Goal: Task Accomplishment & Management: Contribute content

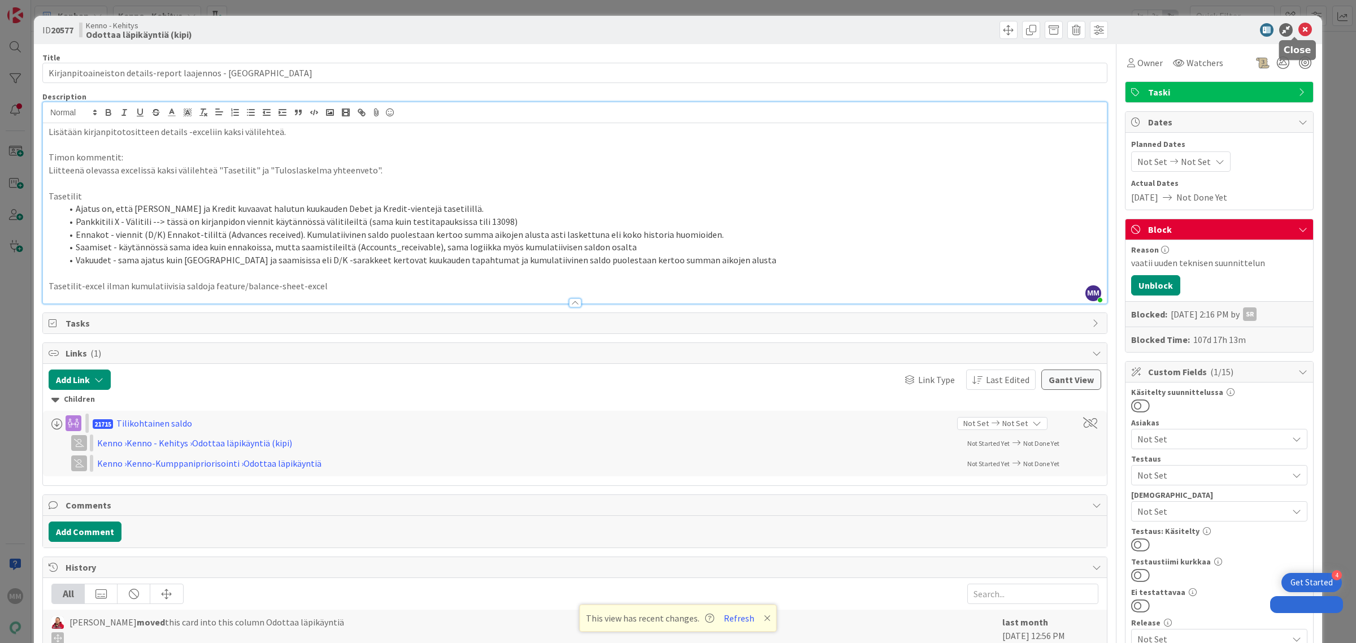
click at [1298, 30] on icon at bounding box center [1305, 30] width 14 height 14
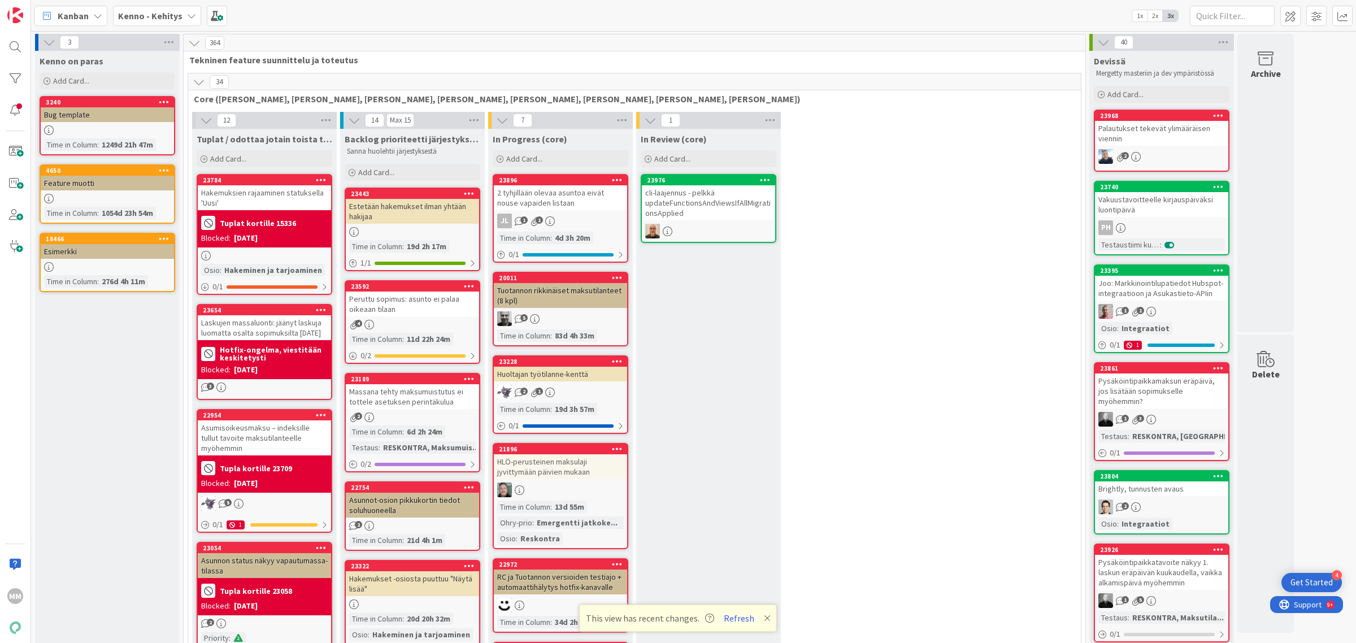
click at [169, 12] on b "Kenno - Kehitys" at bounding box center [150, 15] width 64 height 11
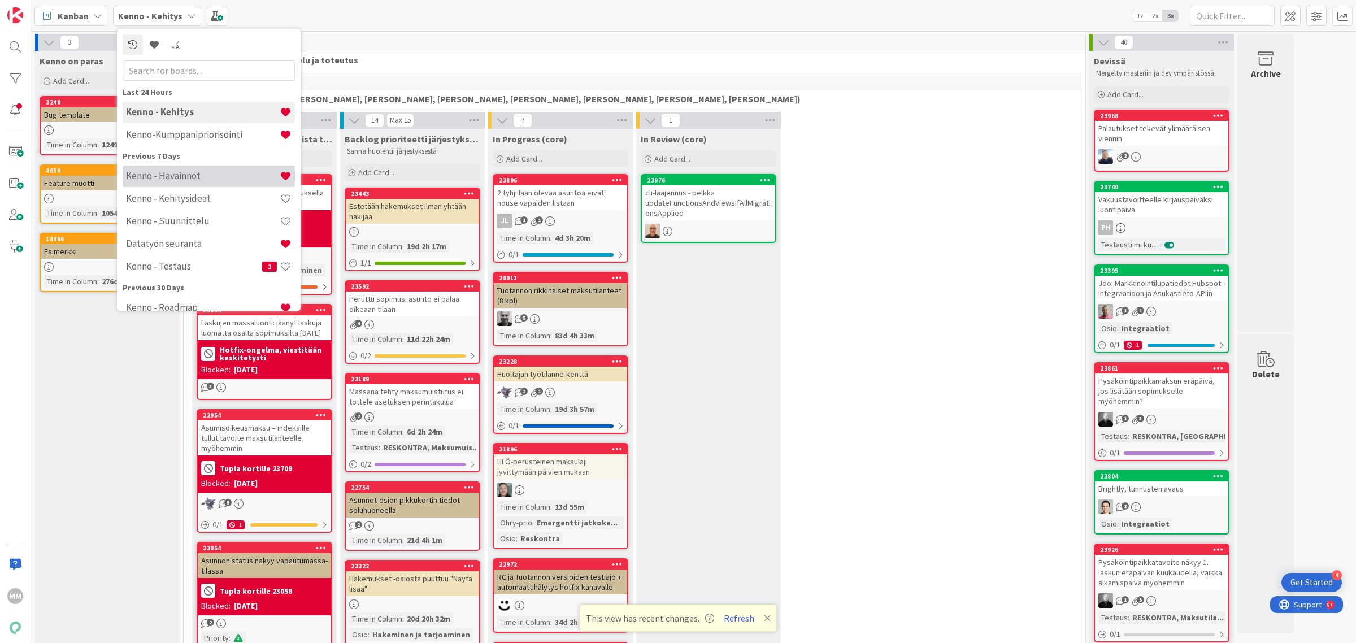
click at [170, 174] on h4 "Kenno - Havainnot" at bounding box center [203, 175] width 154 height 11
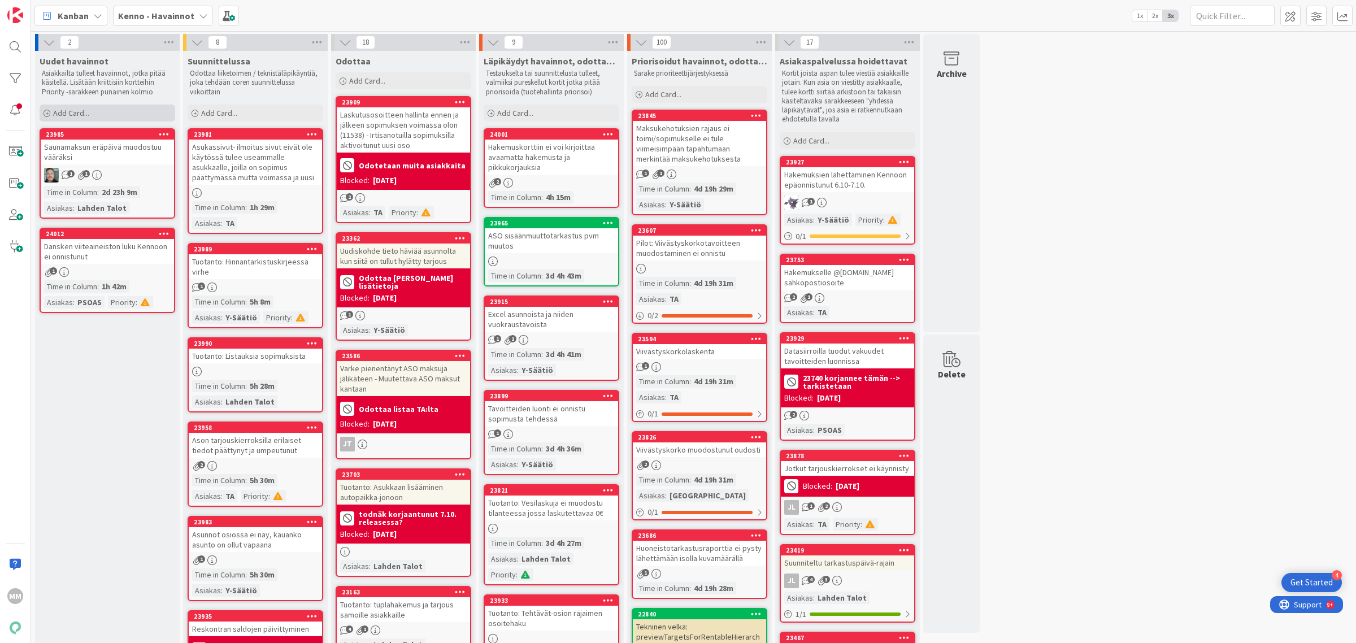
click at [85, 116] on span "Add Card..." at bounding box center [71, 113] width 36 height 10
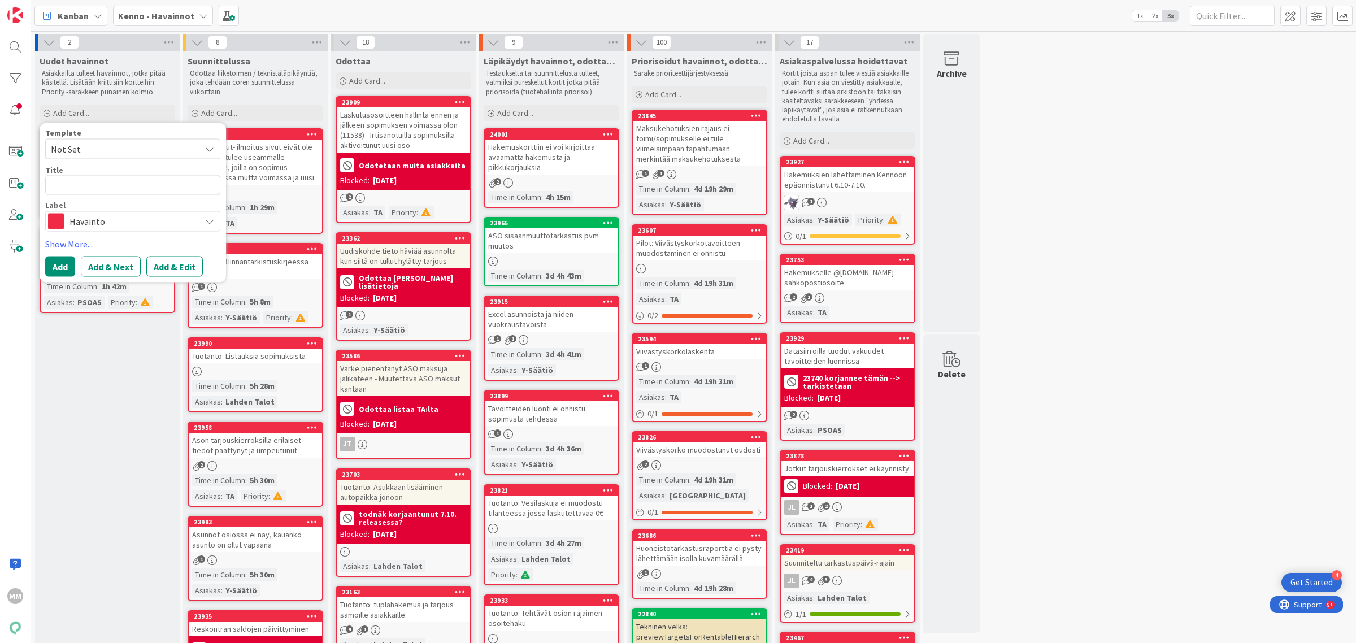
click at [110, 185] on textarea at bounding box center [132, 185] width 175 height 21
type textarea "x"
type textarea "H"
type textarea "x"
type textarea "Ha"
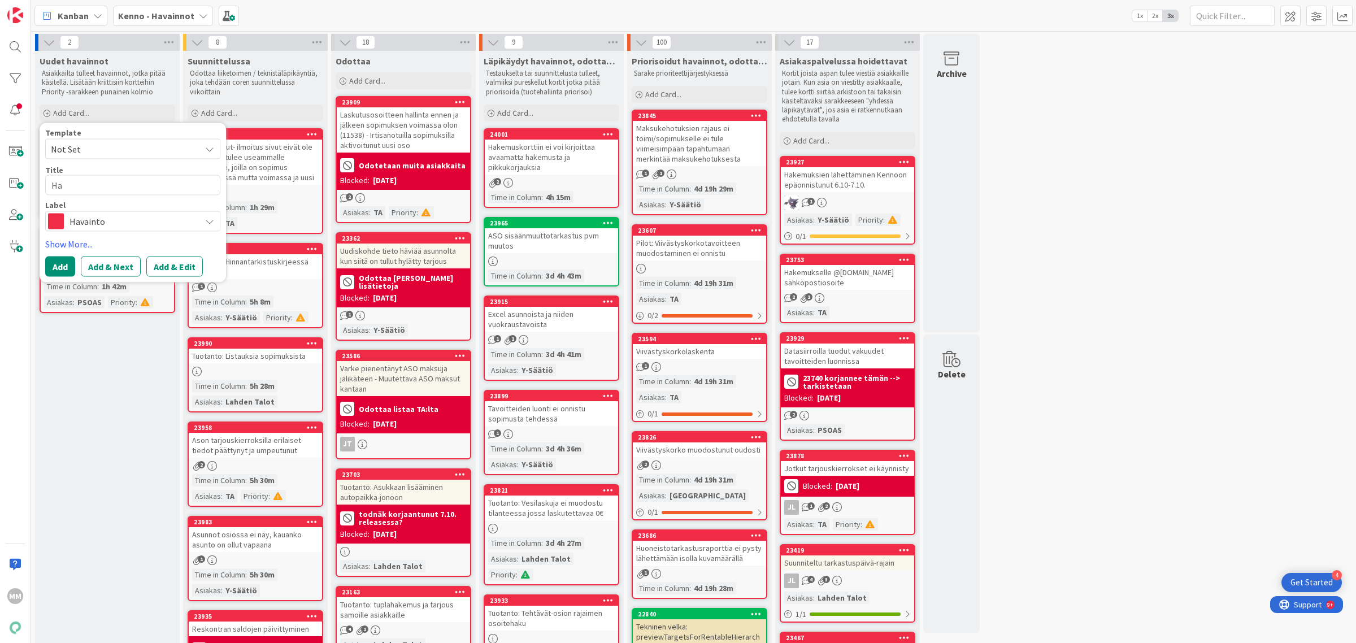
type textarea "x"
type textarea "Hak"
type textarea "x"
type textarea "Hake"
type textarea "x"
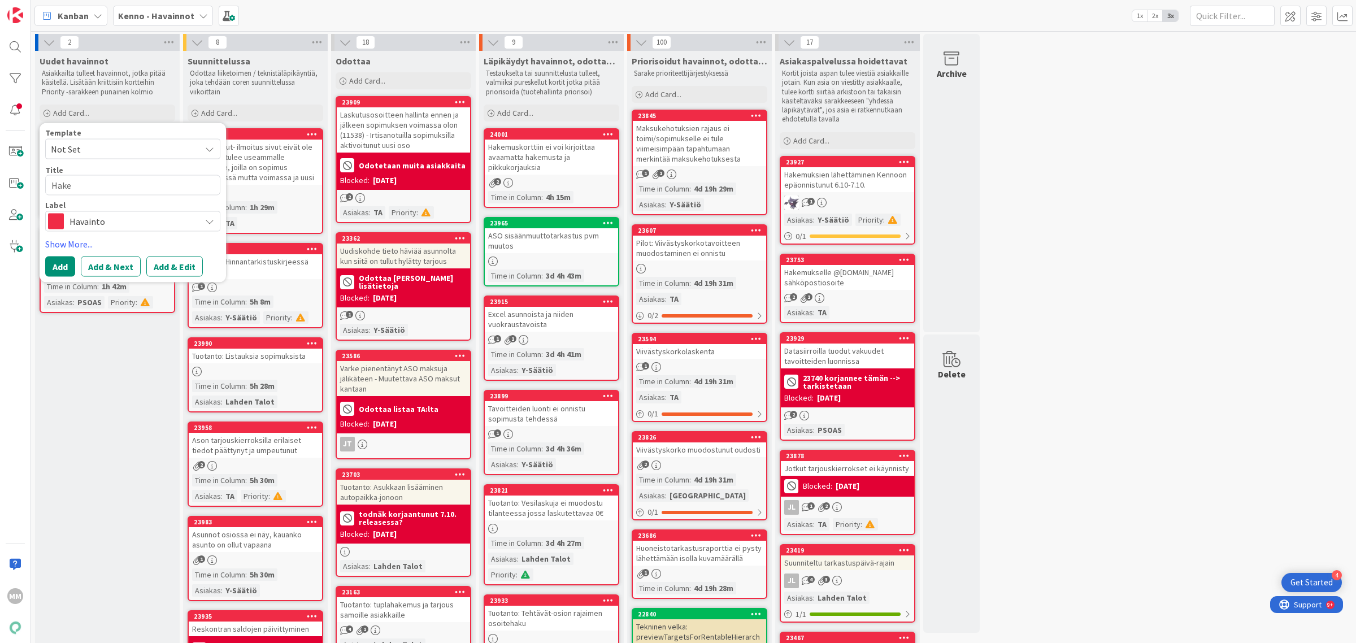
type textarea "Hakem"
type textarea "x"
type textarea "Hakemu"
type textarea "x"
type textarea "Hakemuk"
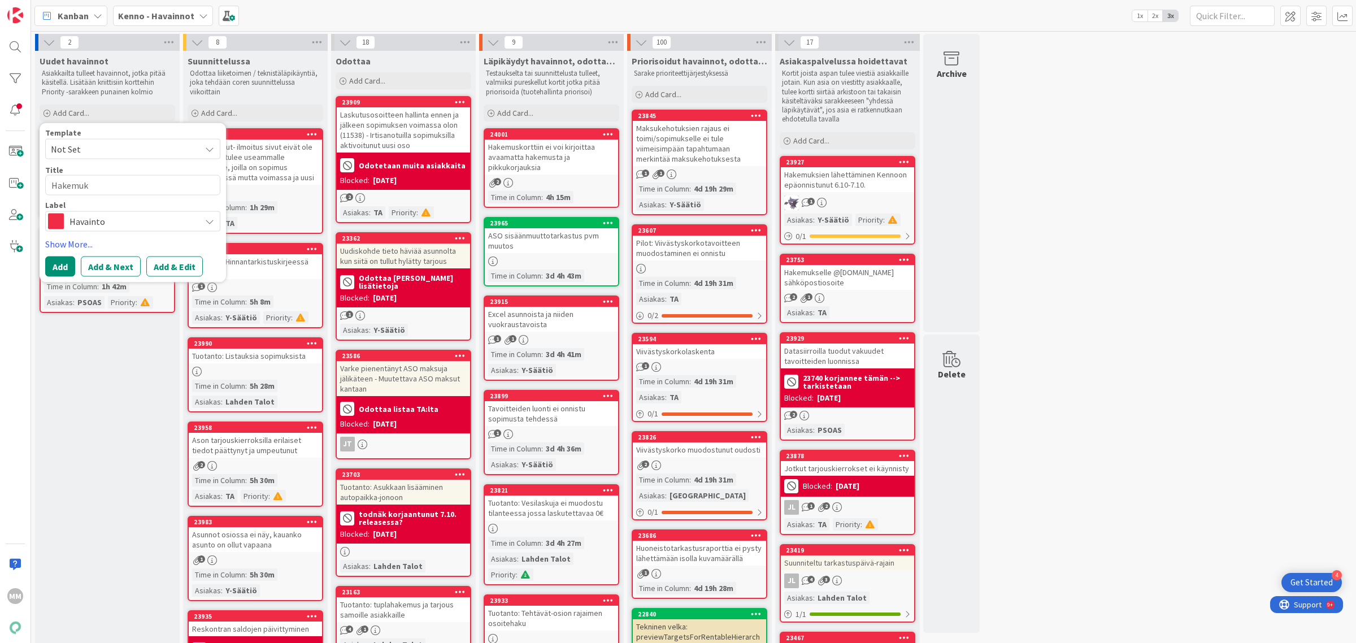
type textarea "x"
type textarea "Hakemuks"
type textarea "x"
type textarea "Hakemukse"
type textarea "x"
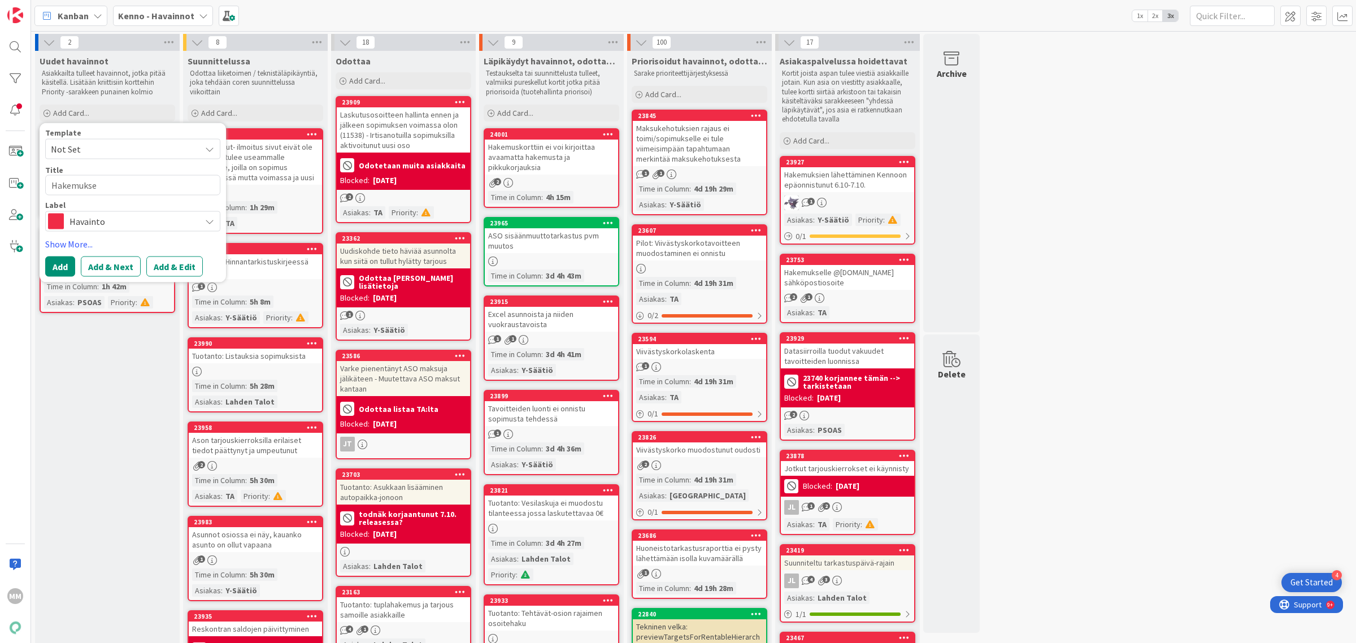
type textarea "Hakemuksel"
type textarea "x"
type textarea "Hakemuksell"
type textarea "x"
type textarea "Hakemukselle"
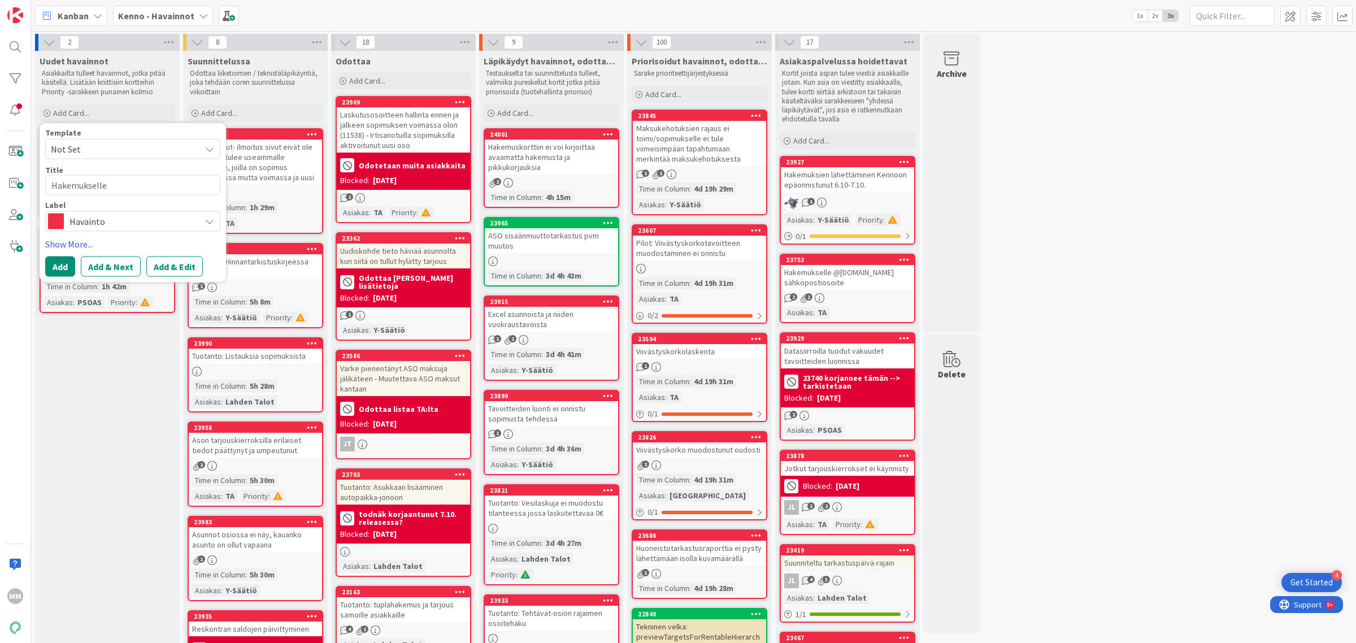
type textarea "x"
type textarea "Hakemukselle"
type textarea "x"
type textarea "Hakemukselle h"
type textarea "x"
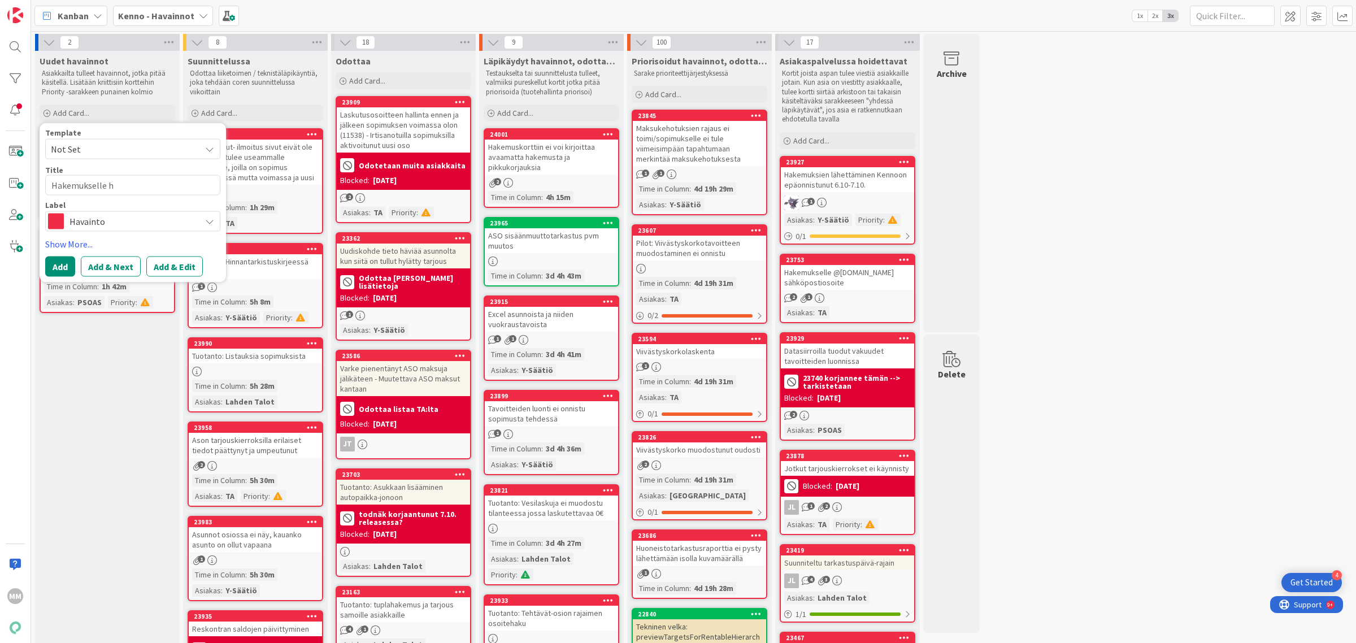
type textarea "Hakemukselle he"
type textarea "x"
type textarea "Hakemukselle hetu"
type textarea "x"
type textarea "Hakemukselle hetul"
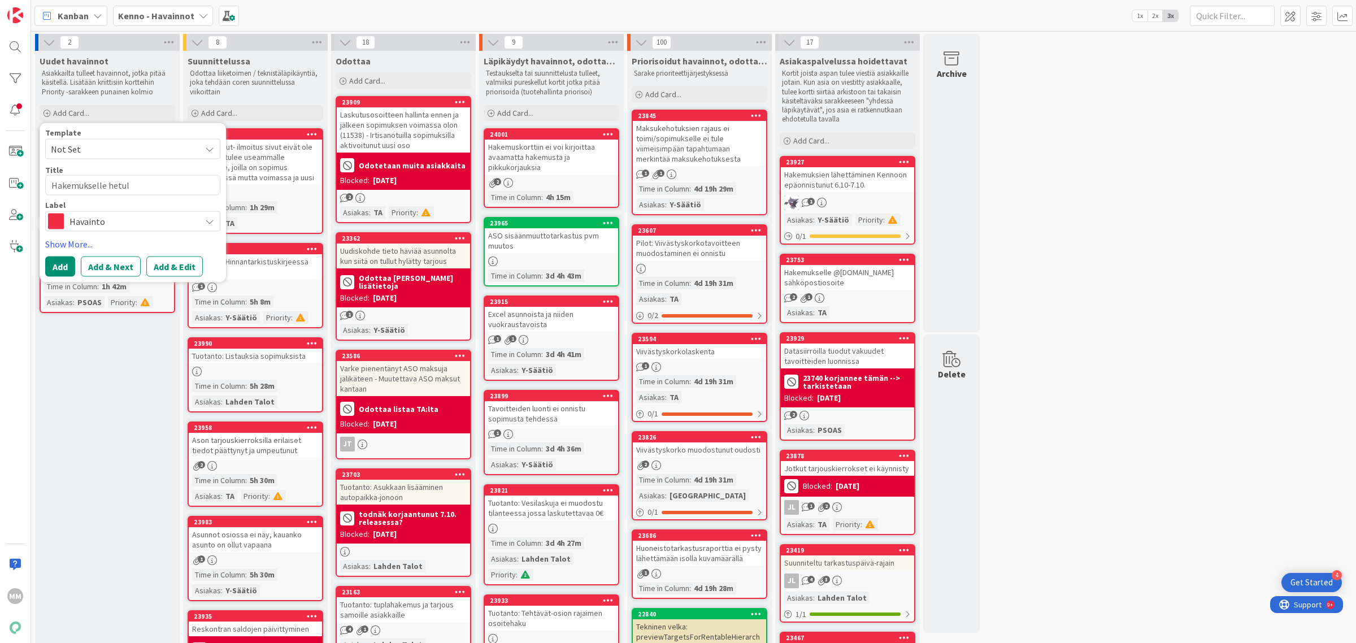
type textarea "x"
type textarea "Hakemukselle hetull"
type textarea "x"
type textarea "Hakemukselle hetulli"
type textarea "x"
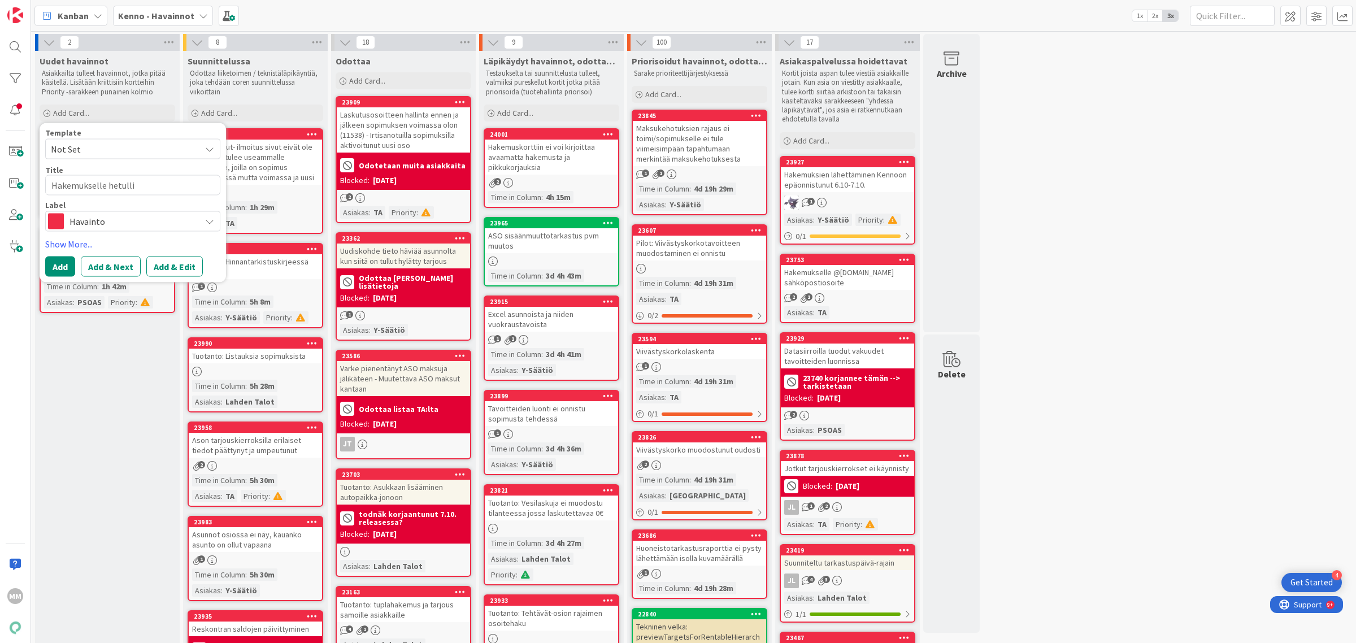
type textarea "Hakemukselle hetullis"
type textarea "x"
type textarea "Hakemukselle hetullisi"
type textarea "x"
type textarea "Hakemukselle hetullisil"
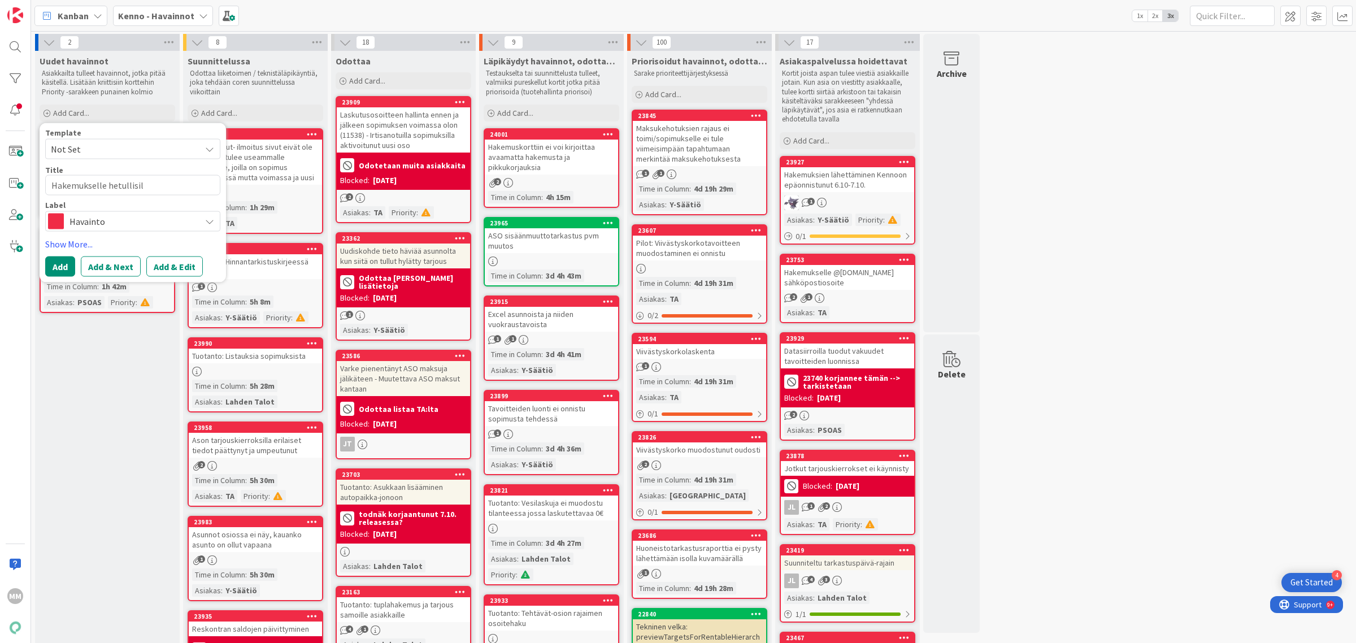
type textarea "x"
type textarea "Hakemukselle hetullisill"
type textarea "x"
type textarea "Hakemukselle hetullisille"
type textarea "x"
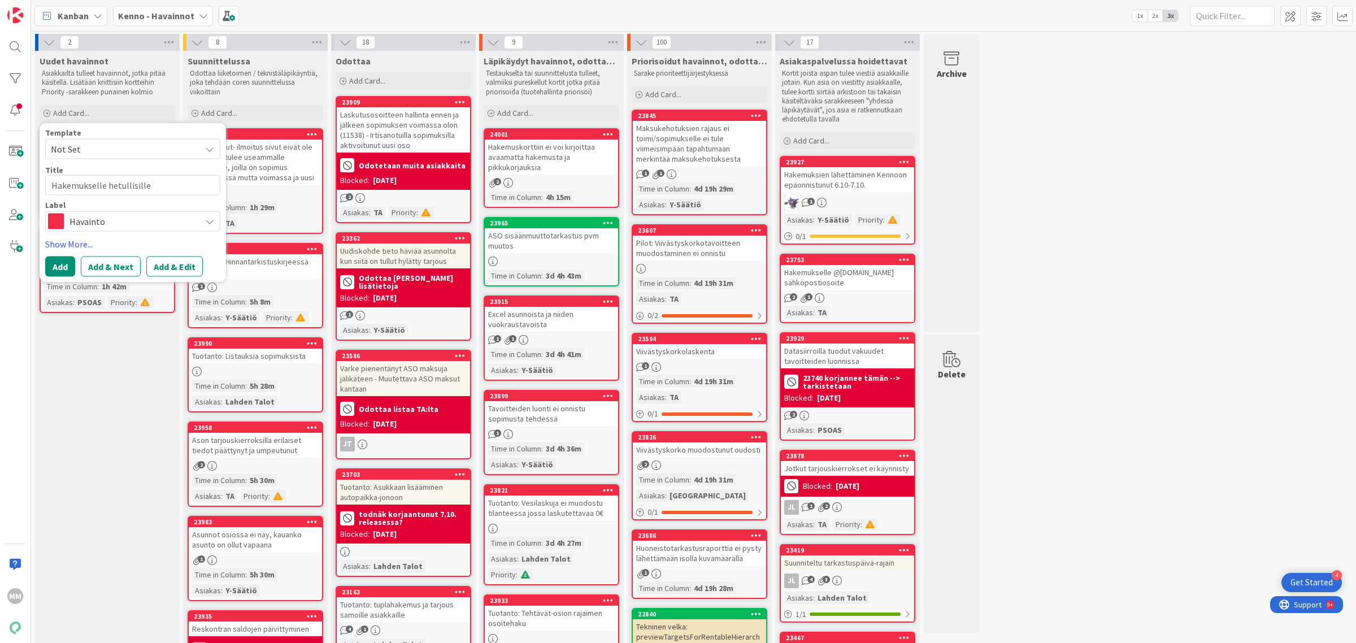
type textarea "Hakemukselle hetullisille"
type textarea "x"
type textarea "Hakemukselle hetullisille s"
type textarea "x"
type textarea "Hakemukselle hetullisille sy"
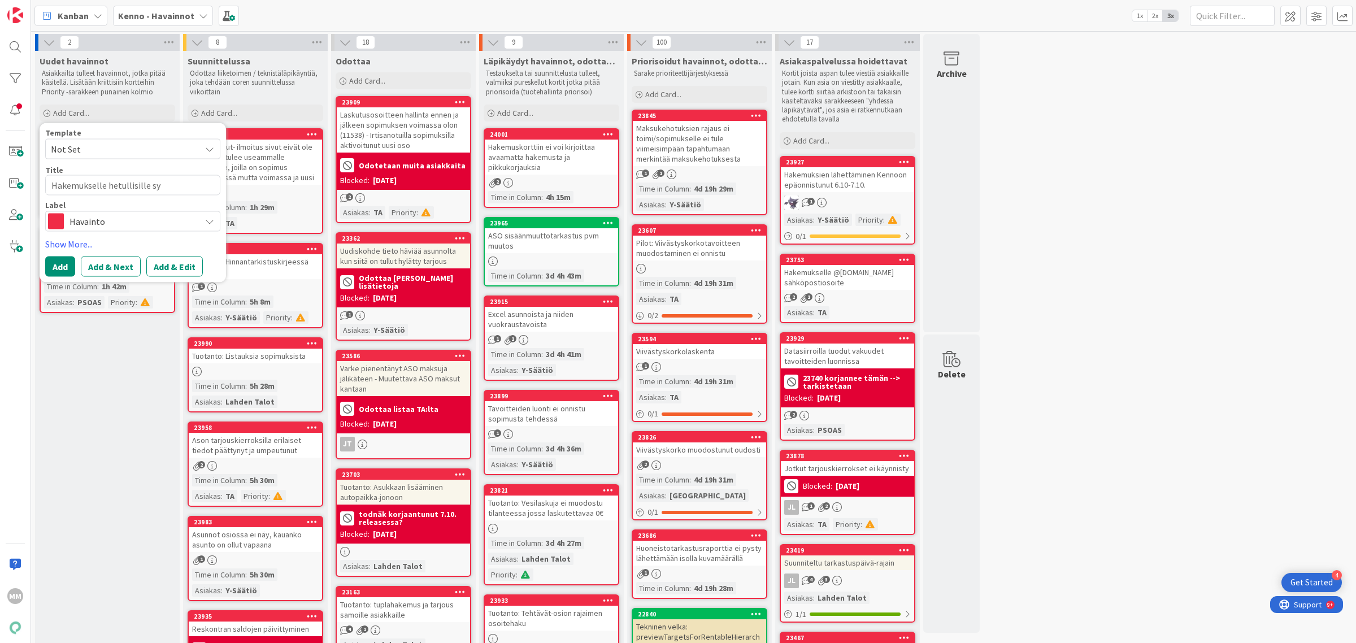
type textarea "x"
type textarea "Hakemukselle hetullisille syn"
type textarea "x"
type textarea "Hakemukselle hetullisille synt"
type textarea "x"
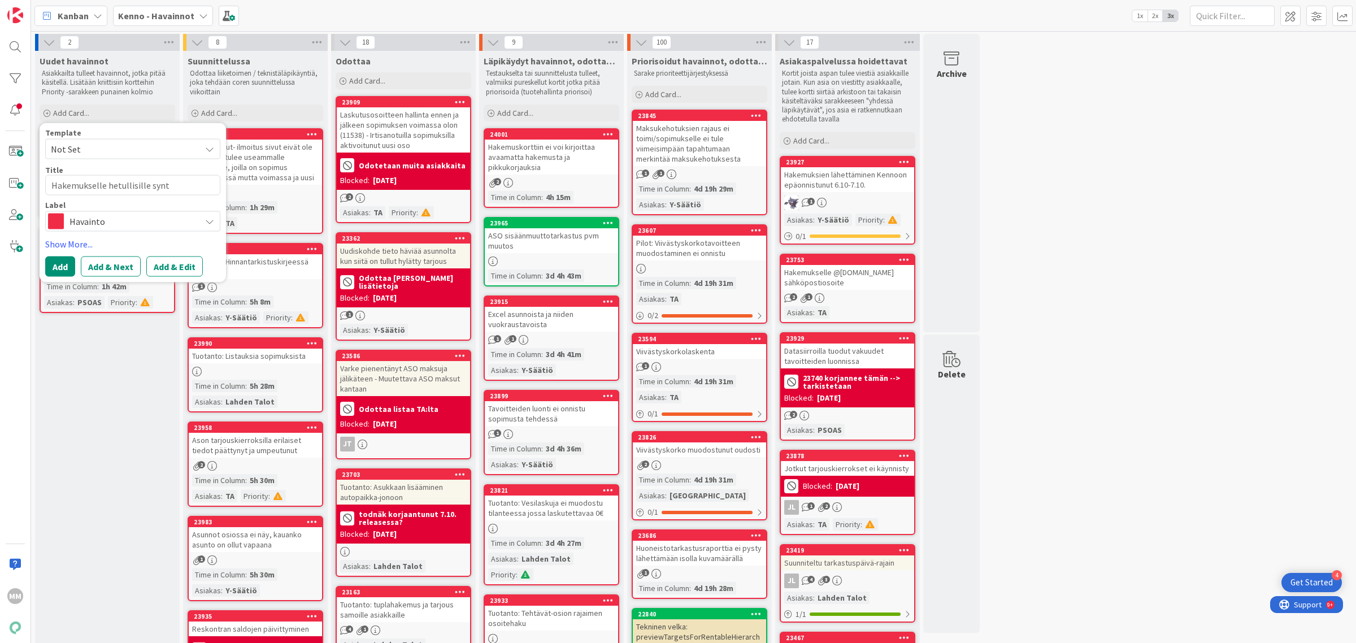
type textarea "Hakemukselle hetullisille synty"
type textarea "x"
type textarea "Hakemukselle hetullisille syntym"
type textarea "x"
type textarea "Hakemukselle hetullisille syntymä"
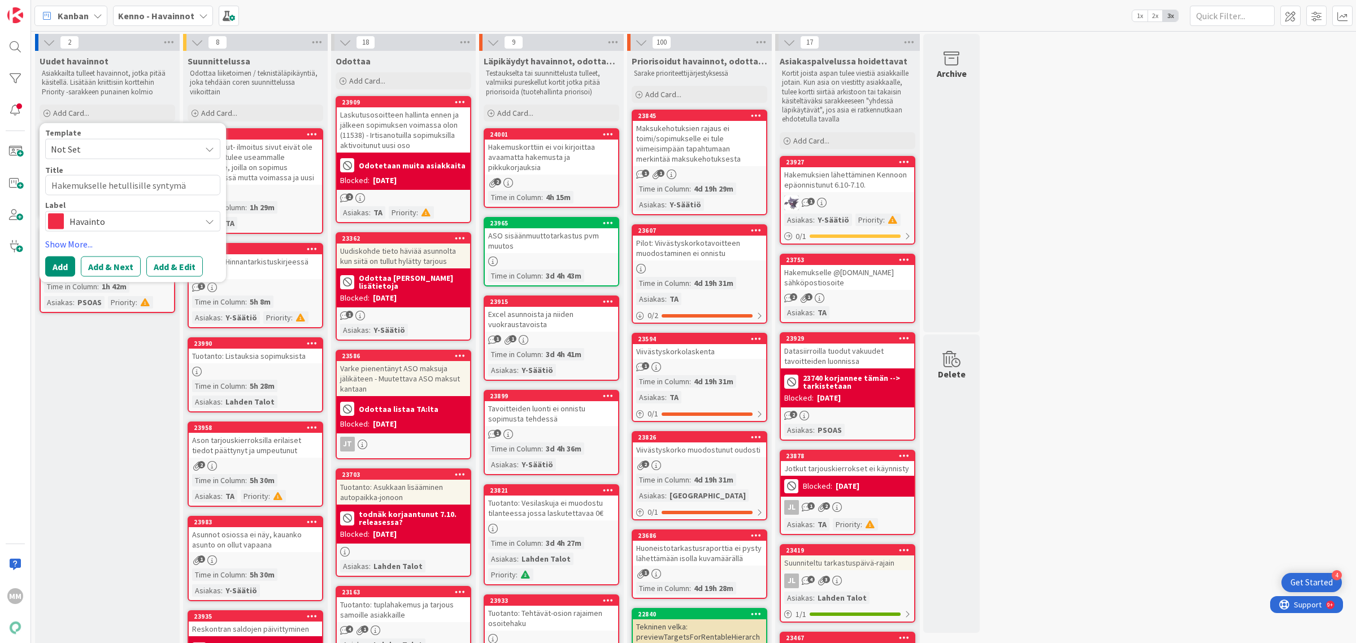
type textarea "x"
type textarea "Hakemukselle hetullisille syntymäa"
type textarea "x"
type textarea "Hakemukselle hetullisille syntymäai"
type textarea "x"
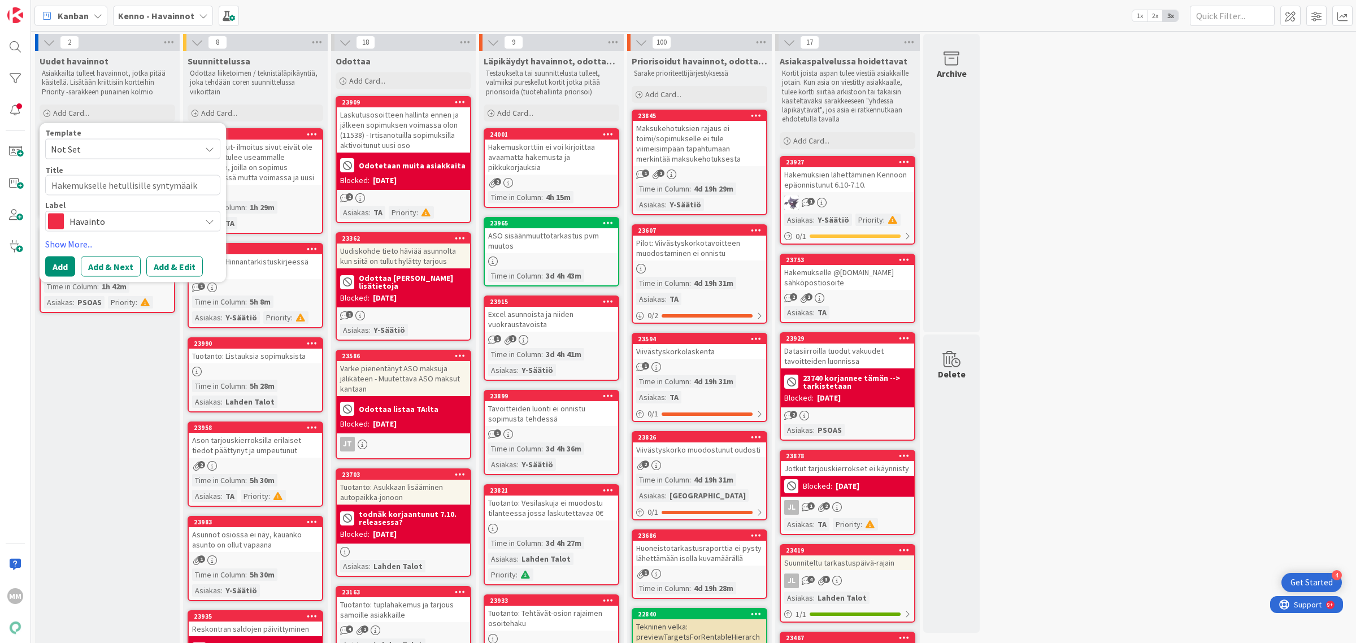
type textarea "Hakemukselle hetullisille syntymäaika"
type textarea "x"
type textarea "Hakemukselle hetullisille syntymäaika"
type textarea "x"
type textarea "Hakemukselle hetullisille syntymäaika ei"
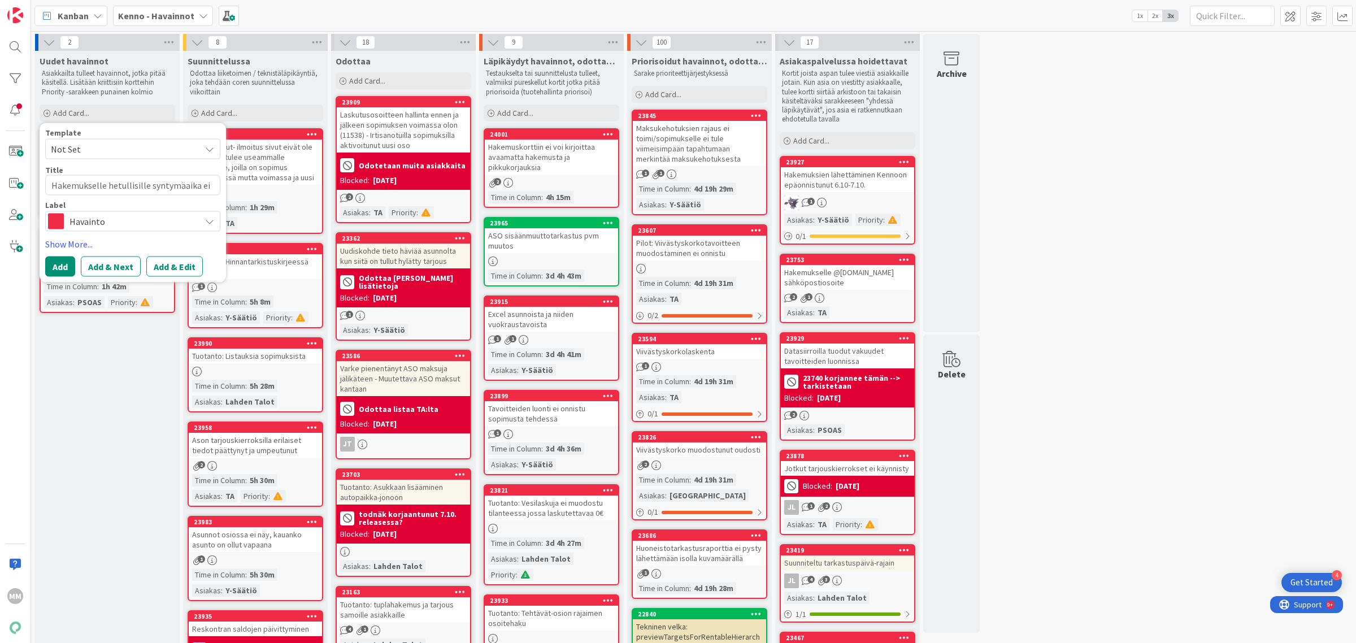
type textarea "x"
type textarea "Hakemukselle hetullisille syntymäaika ei"
type textarea "x"
type textarea "Hakemukselle hetullisille syntymäaika ei t"
type textarea "x"
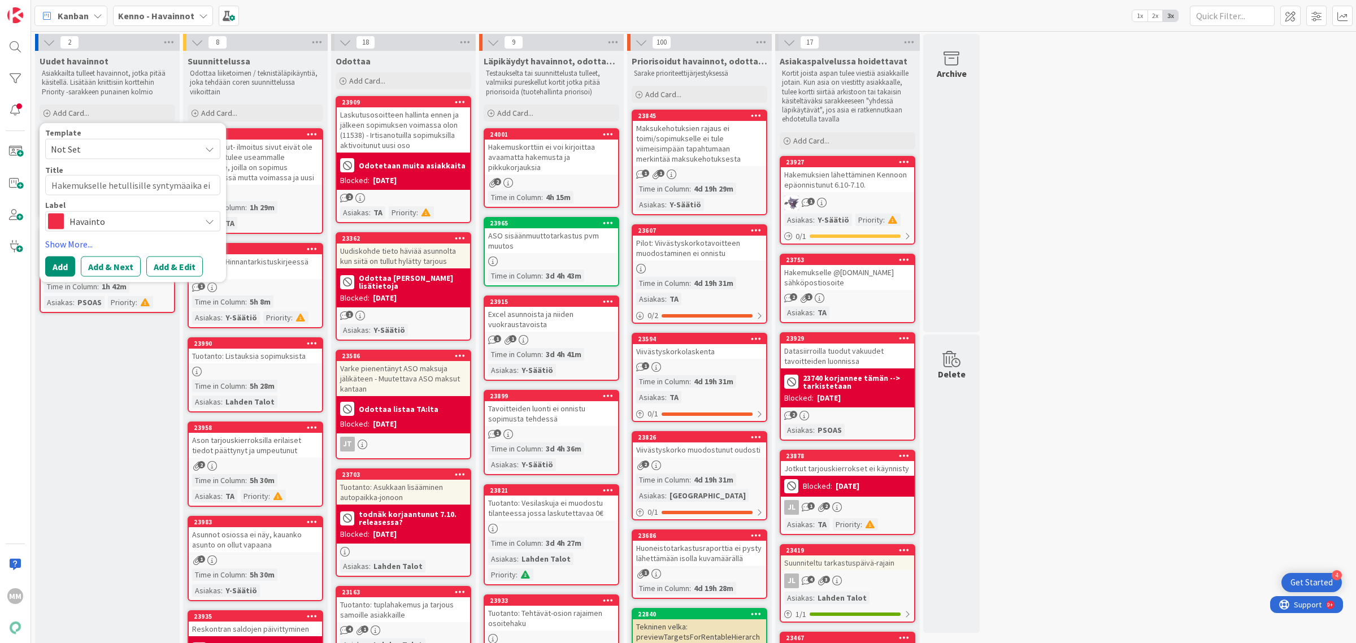
type textarea "Hakemukselle hetullisille syntymäaika ei ta"
type textarea "x"
type textarea "Hakemukselle hetullisille syntymäaika ei tan"
type textarea "x"
type textarea "Hakemukselle hetullisille syntymäaika ei ta"
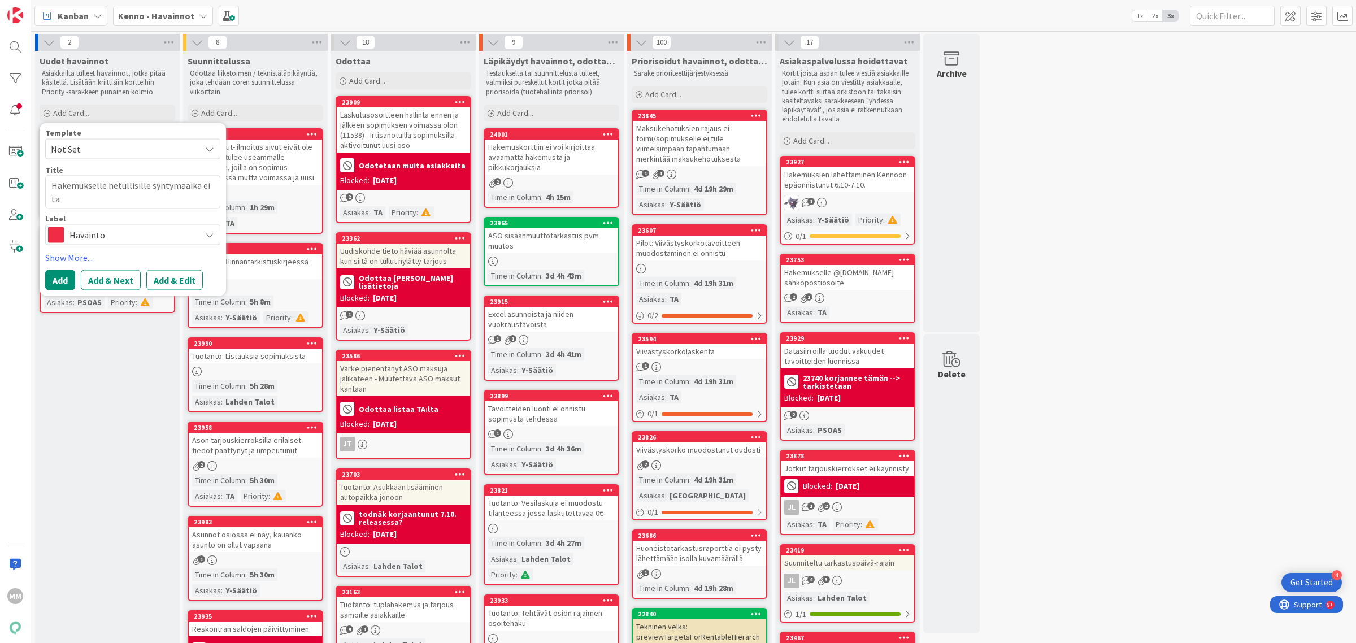
type textarea "x"
type textarea "Hakemukselle hetullisille syntymäaika ei t"
type textarea "x"
type textarea "Hakemukselle hetullisille syntymäaika ei ta"
type textarea "x"
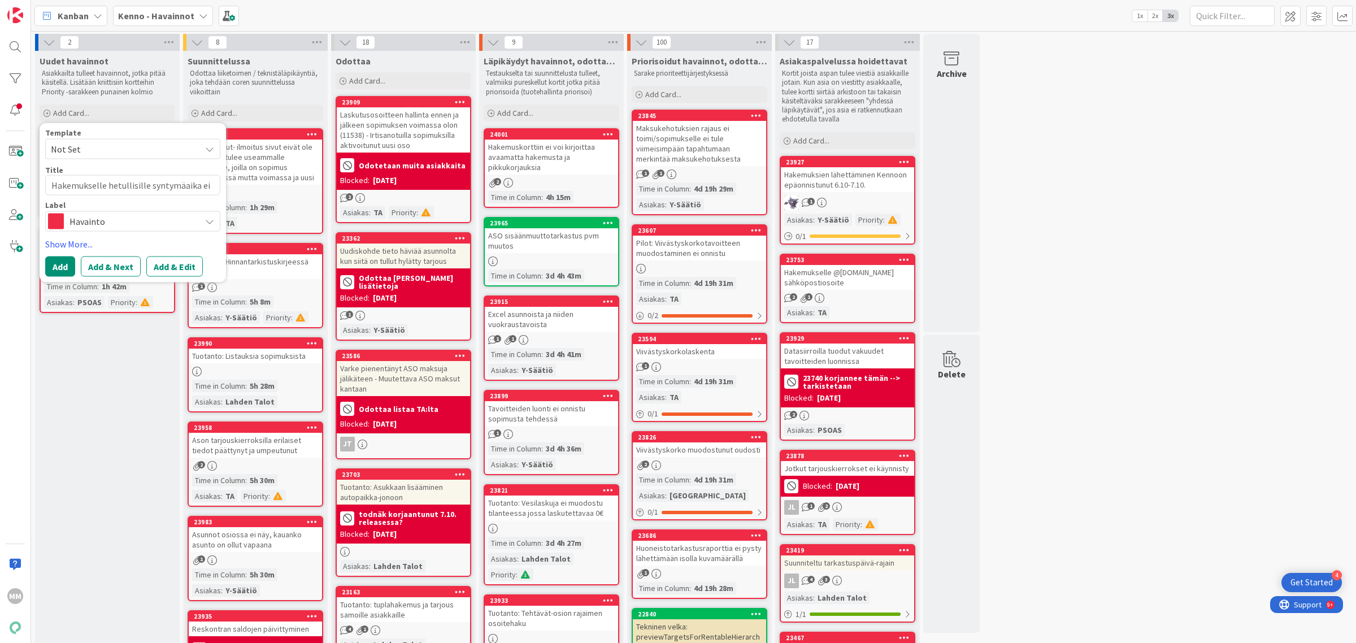
type textarea "Hakemukselle hetullisille syntymäaika ei tal"
type textarea "x"
type textarea "Hakemukselle hetullisille syntymäaika ei talle"
type textarea "x"
type textarea "Hakemukselle hetullisille syntymäaika ei tallen"
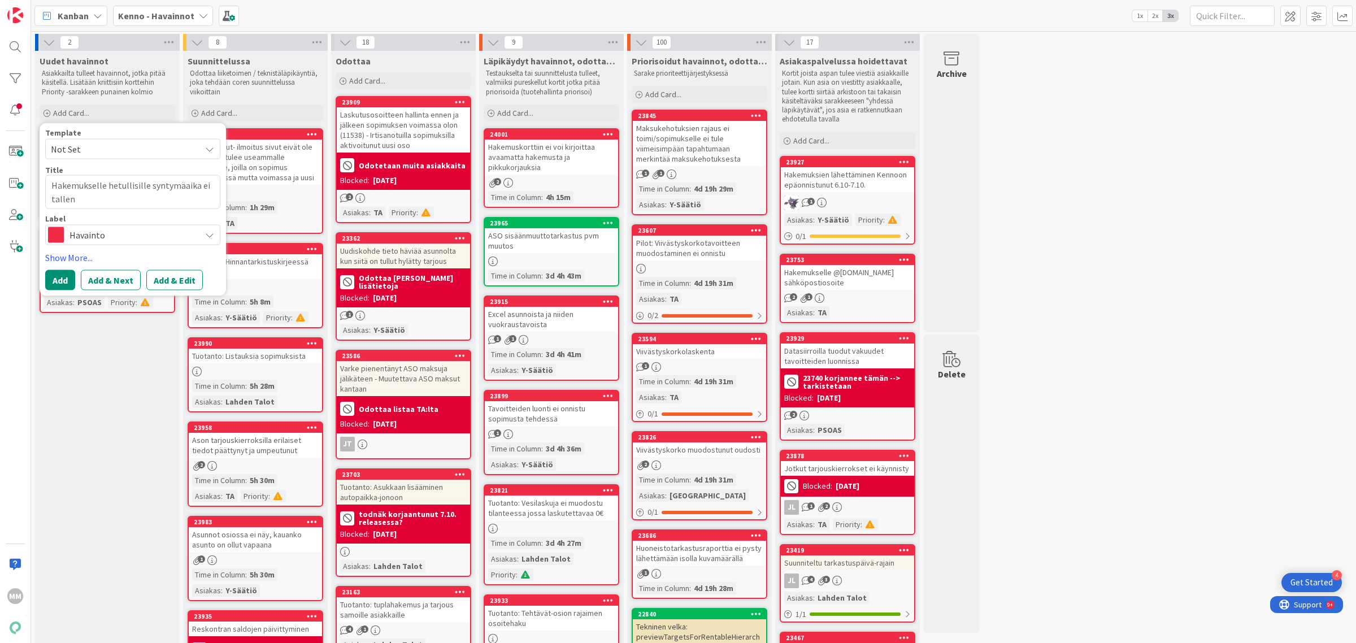
type textarea "x"
type textarea "Hakemukselle hetullisille syntymäaika ei tallenn"
type textarea "x"
type textarea "Hakemukselle hetullisille syntymäaika ei tallennu"
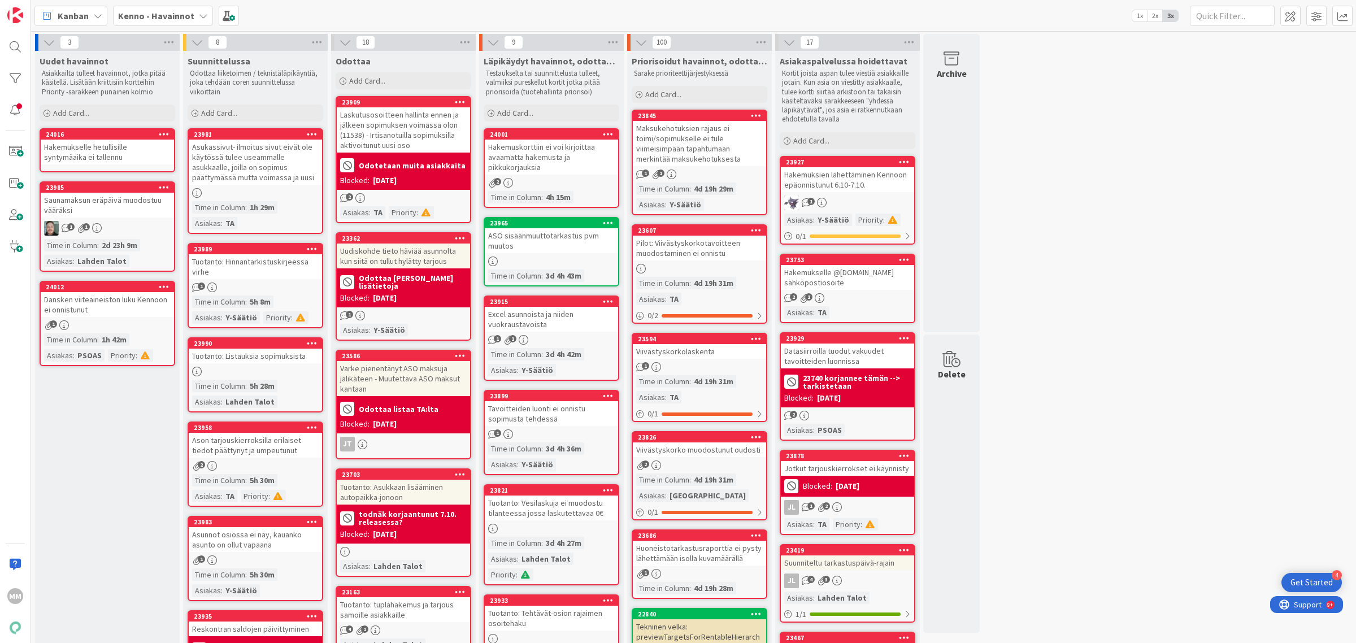
click at [127, 150] on div "Hakemukselle hetullisille syntymäaika ei tallennu" at bounding box center [107, 152] width 133 height 25
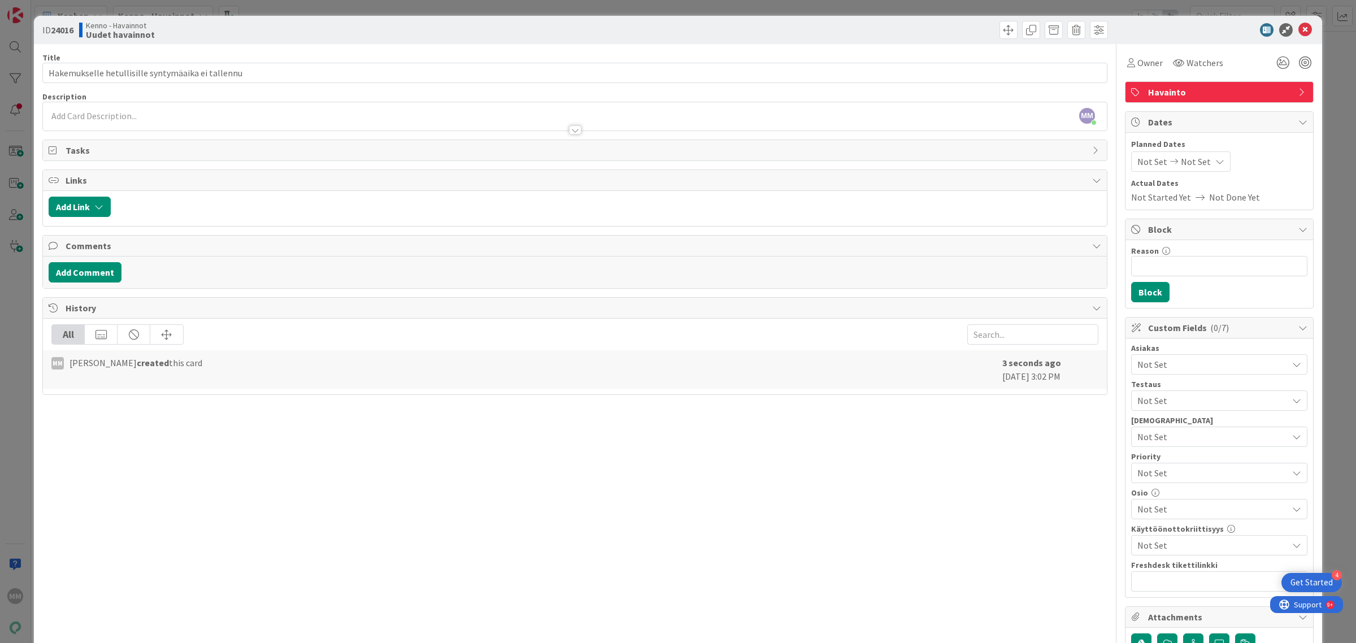
click at [1159, 364] on span "Not Set" at bounding box center [1212, 365] width 150 height 14
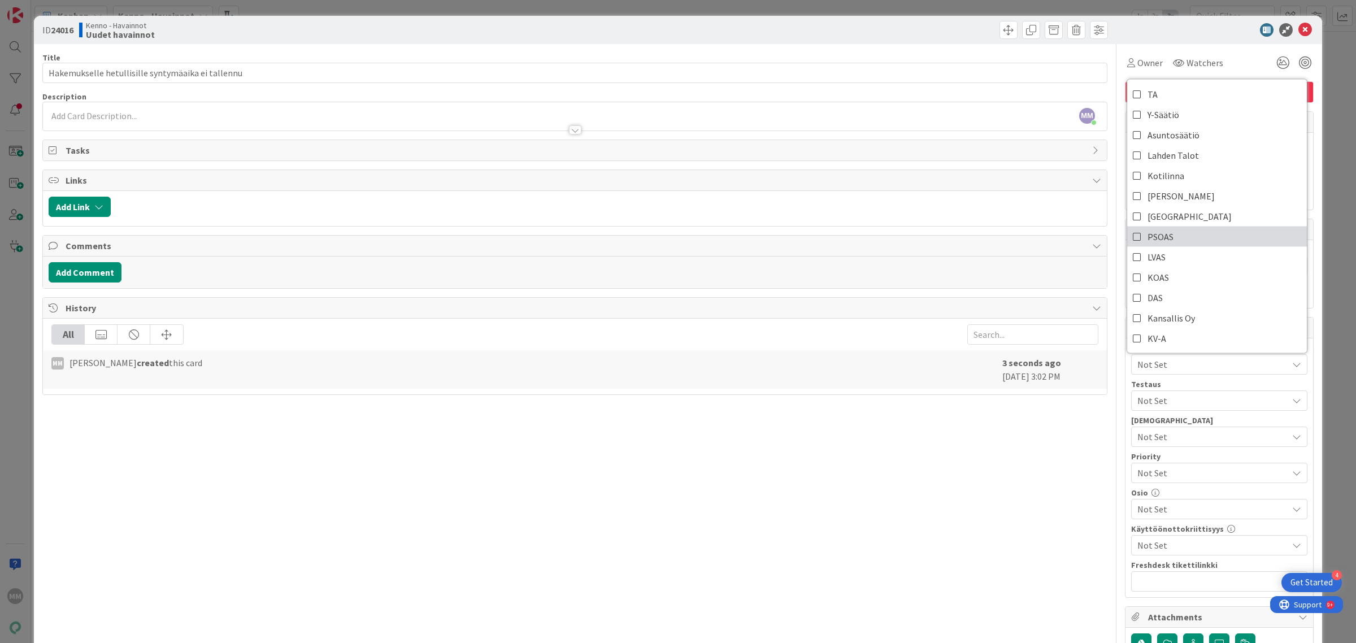
click at [1147, 236] on span "PSOAS" at bounding box center [1160, 236] width 26 height 17
click at [524, 119] on div at bounding box center [575, 125] width 1064 height 12
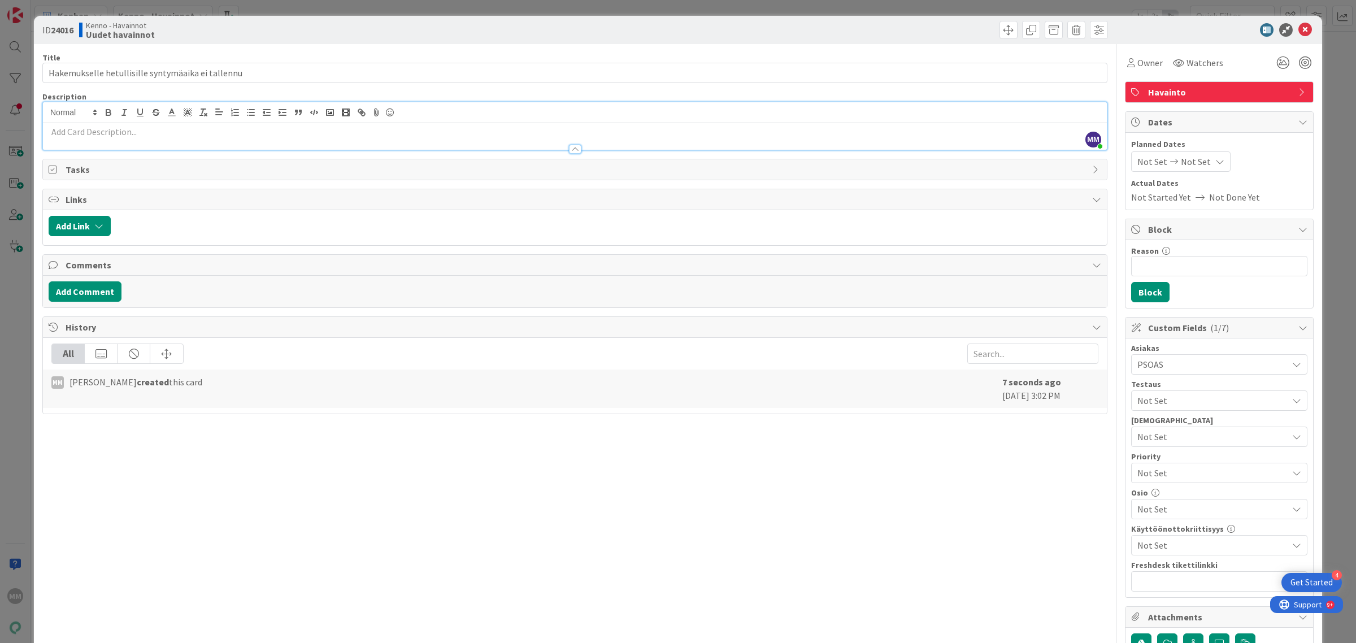
click at [123, 132] on p at bounding box center [575, 131] width 1052 height 13
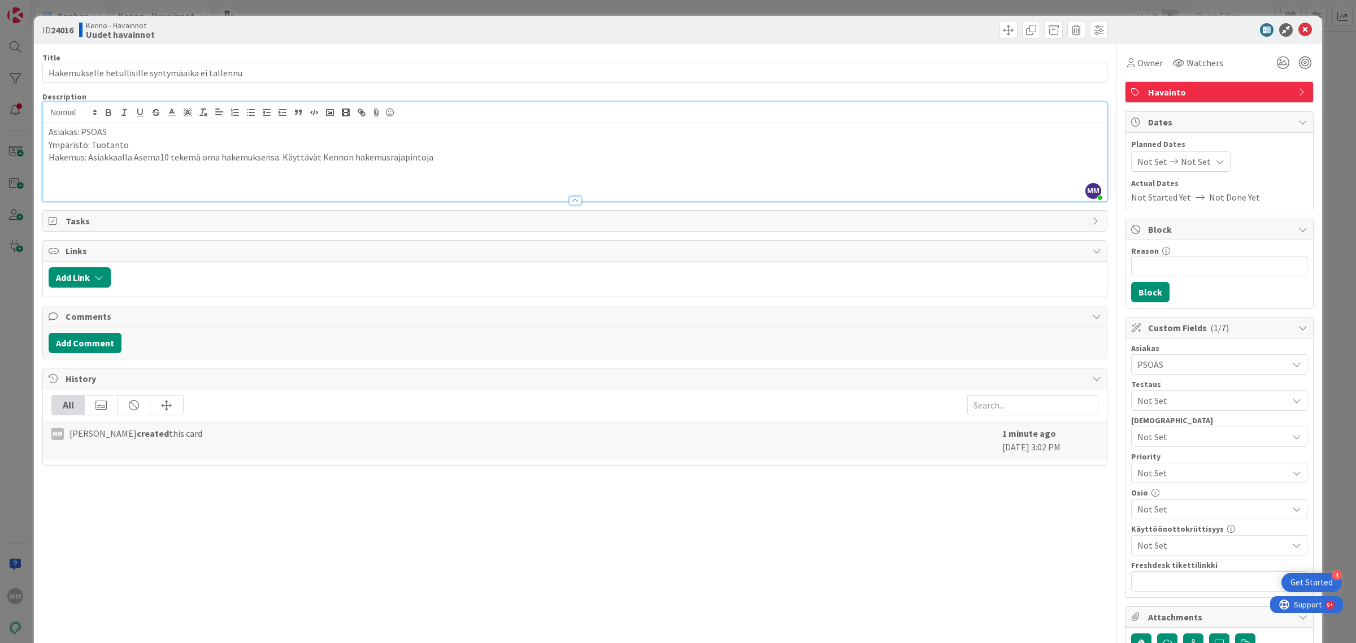
click at [155, 176] on p at bounding box center [575, 170] width 1052 height 13
drag, startPoint x: 451, startPoint y: 159, endPoint x: 445, endPoint y: 151, distance: 9.7
click at [451, 157] on p "Hakemus: Asiakkaalla Asema10 tekemä oma hakemuksensa. Käyttävät Kennon hakemusr…" at bounding box center [575, 157] width 1052 height 13
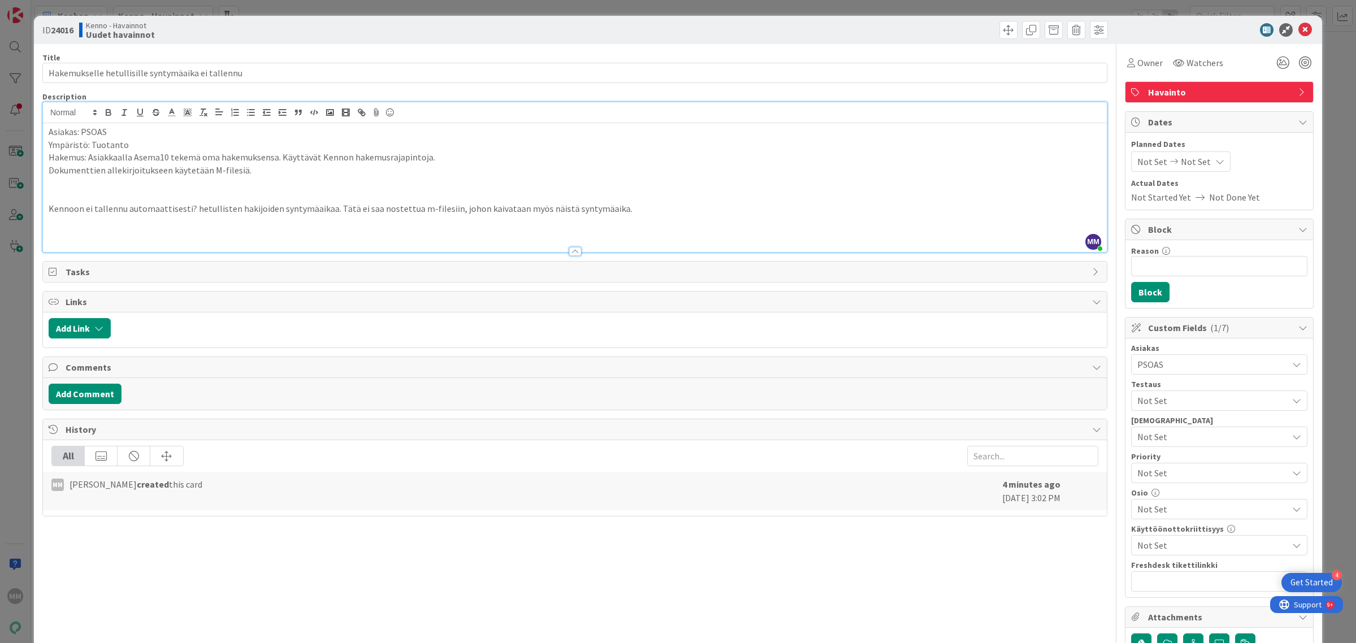
drag, startPoint x: 633, startPoint y: 207, endPoint x: 331, endPoint y: 207, distance: 301.6
click at [331, 207] on p "Kennoon ei tallennu automaattisesti? hetullisten hakijoiden syntymäaikaa. Tätä …" at bounding box center [575, 208] width 1052 height 13
drag, startPoint x: 339, startPoint y: 213, endPoint x: 126, endPoint y: 207, distance: 213.0
click at [126, 207] on p "Kennoon ei tallennu automaattisesti? hetullisten hakijoiden syntymäaikaa." at bounding box center [575, 208] width 1052 height 13
click at [271, 208] on p "Kennoon ei tallennu hetullisten asiakkaiden syntämäaikaa. Vaikuttaa M-filesiin …" at bounding box center [575, 208] width 1052 height 13
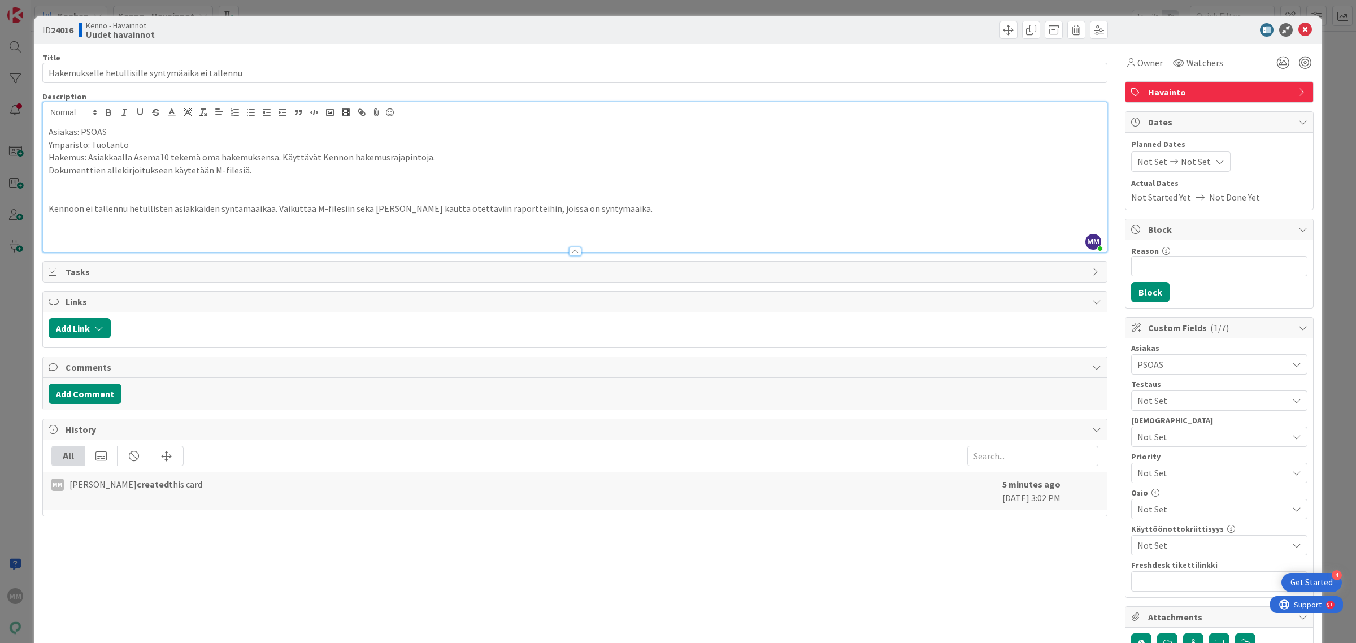
click at [665, 172] on p "Dokumenttien allekirjoitukseen käytetään M-filesiä." at bounding box center [575, 170] width 1052 height 13
click at [1298, 31] on icon at bounding box center [1305, 30] width 14 height 14
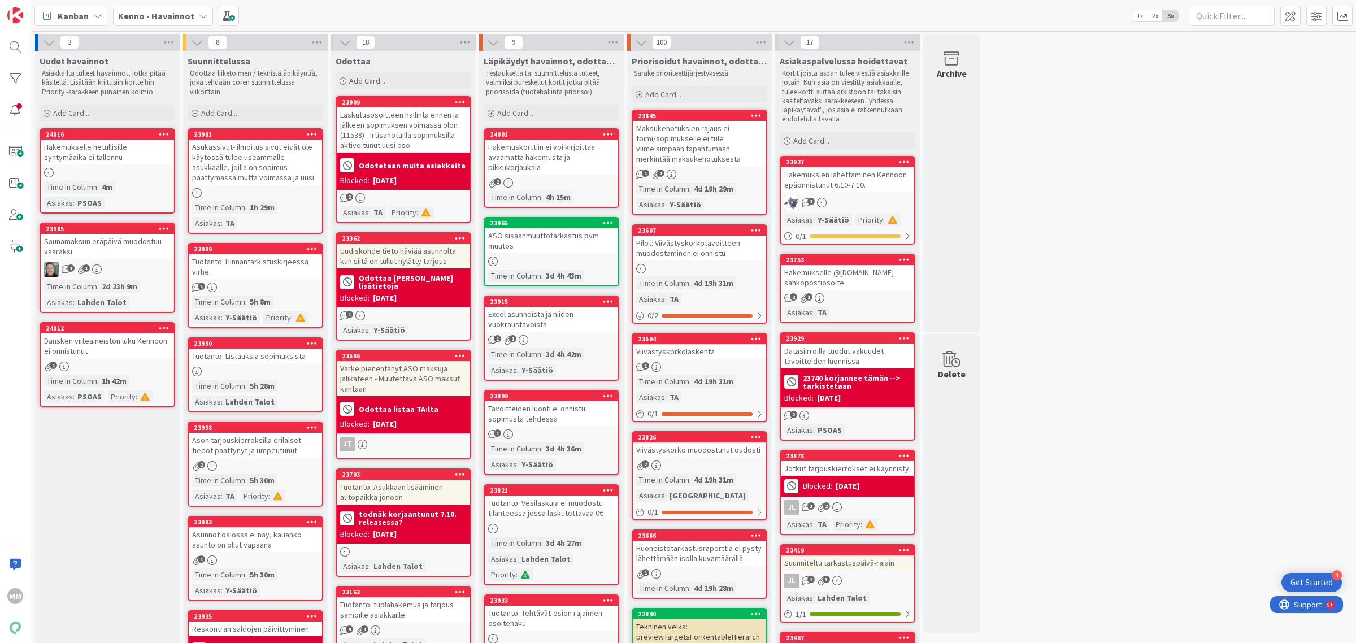
click at [146, 347] on div "Dansken viiteaineiston luku Kennoon ei onnistunut" at bounding box center [107, 345] width 133 height 25
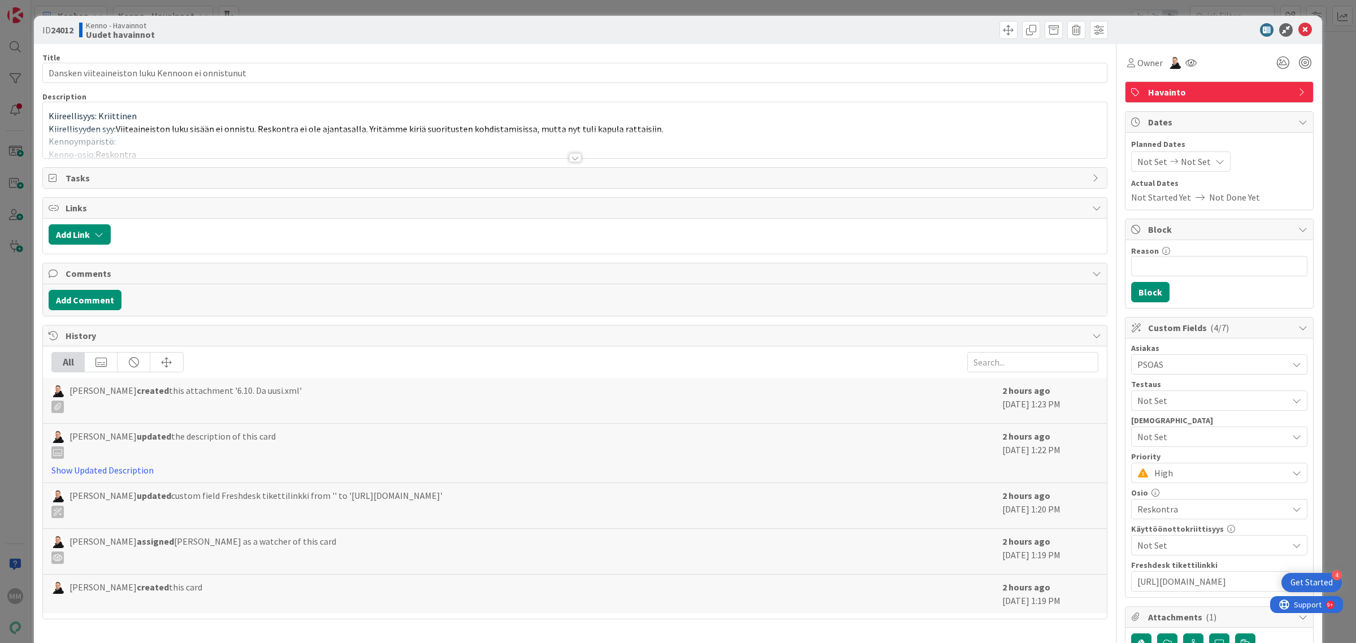
click at [569, 157] on div at bounding box center [575, 157] width 12 height 9
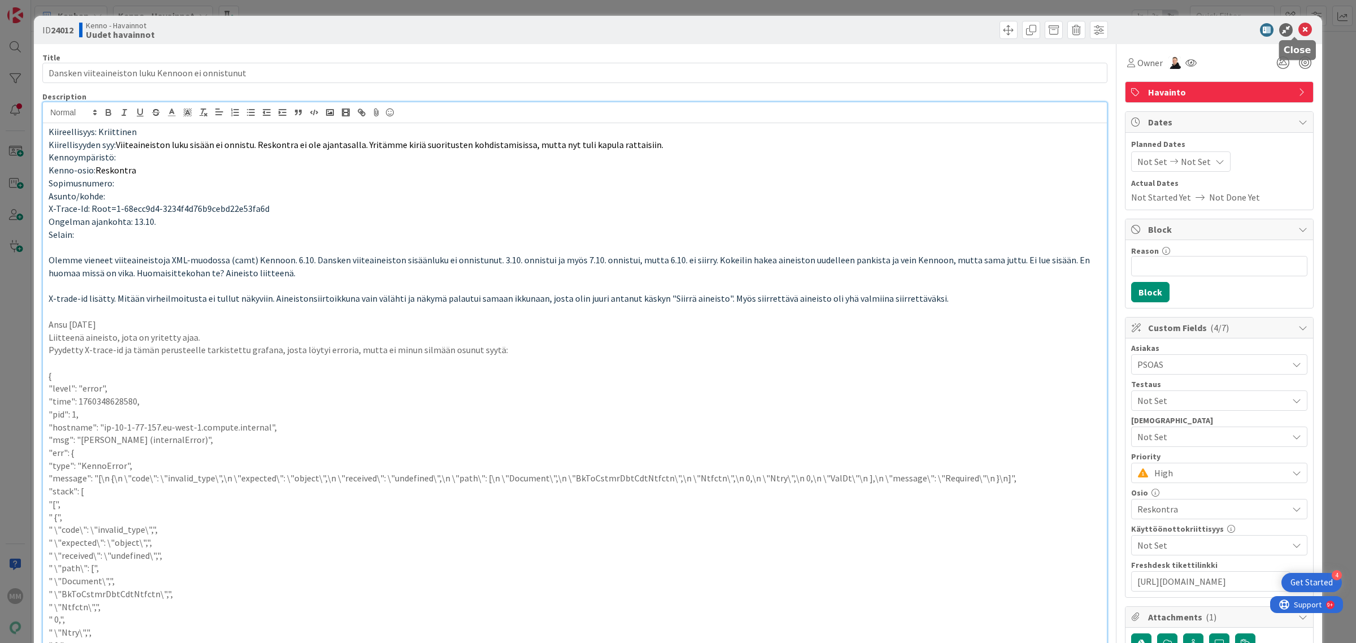
click at [1298, 30] on icon at bounding box center [1305, 30] width 14 height 14
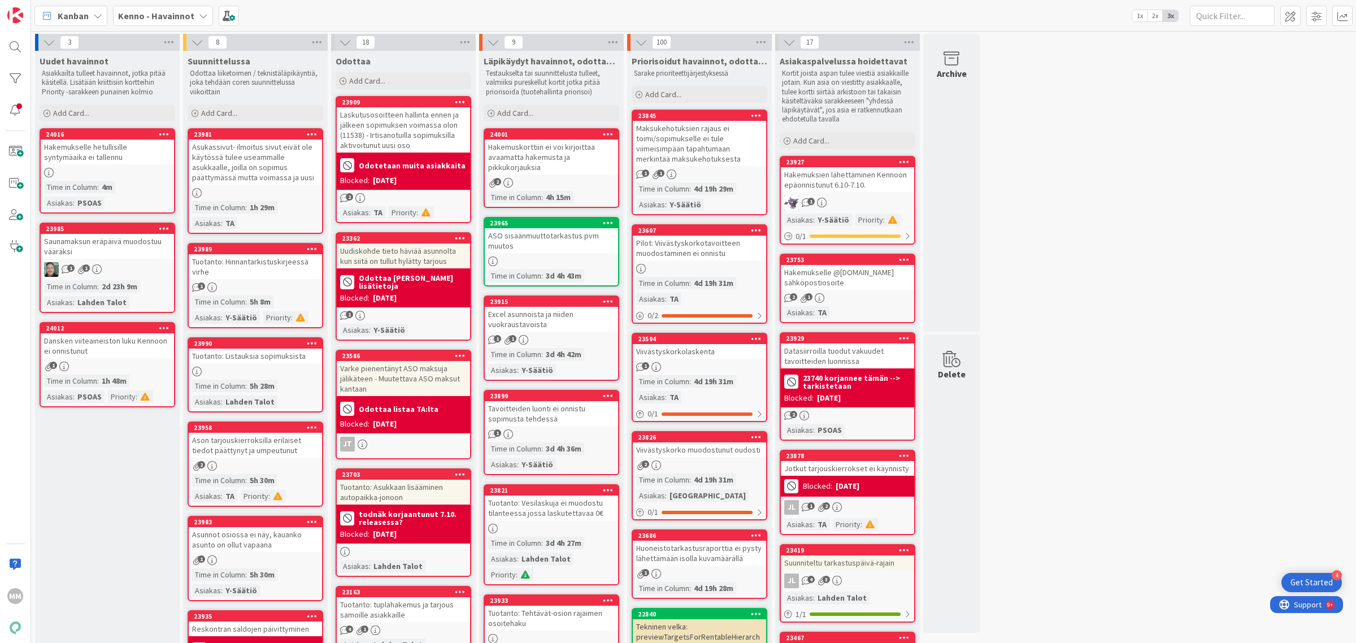
click at [123, 156] on div "Hakemukselle hetullisille syntymäaika ei tallennu" at bounding box center [107, 152] width 133 height 25
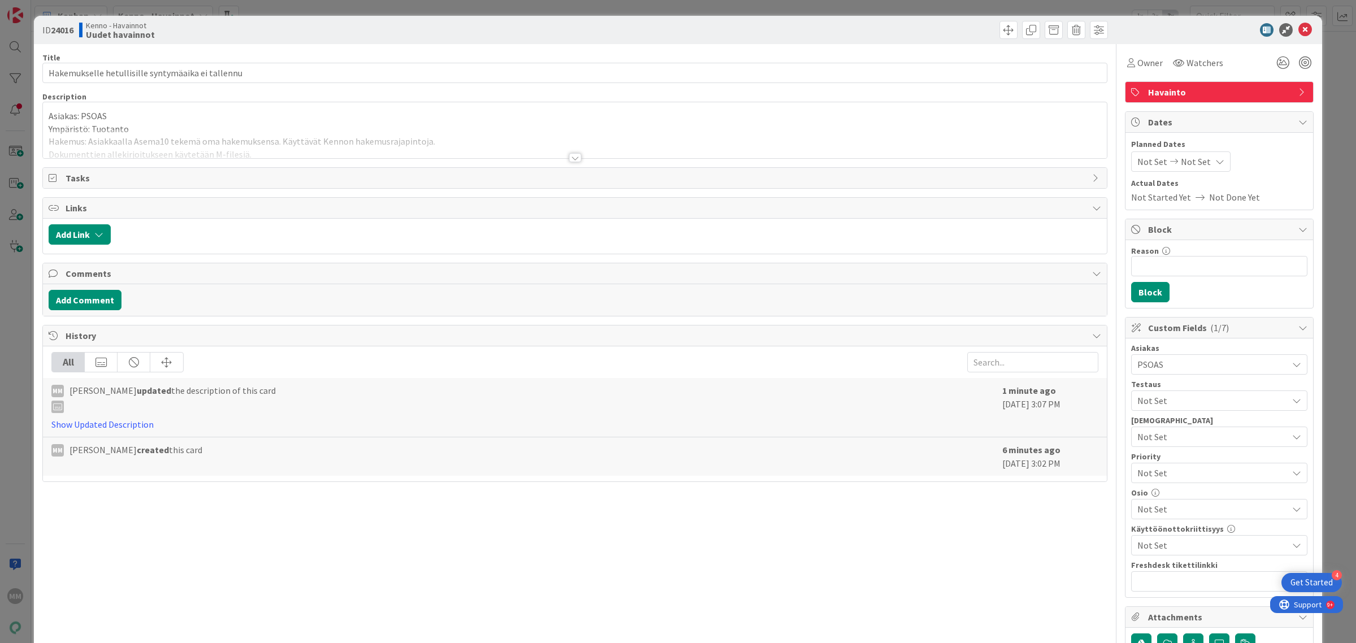
click at [569, 159] on div at bounding box center [575, 157] width 12 height 9
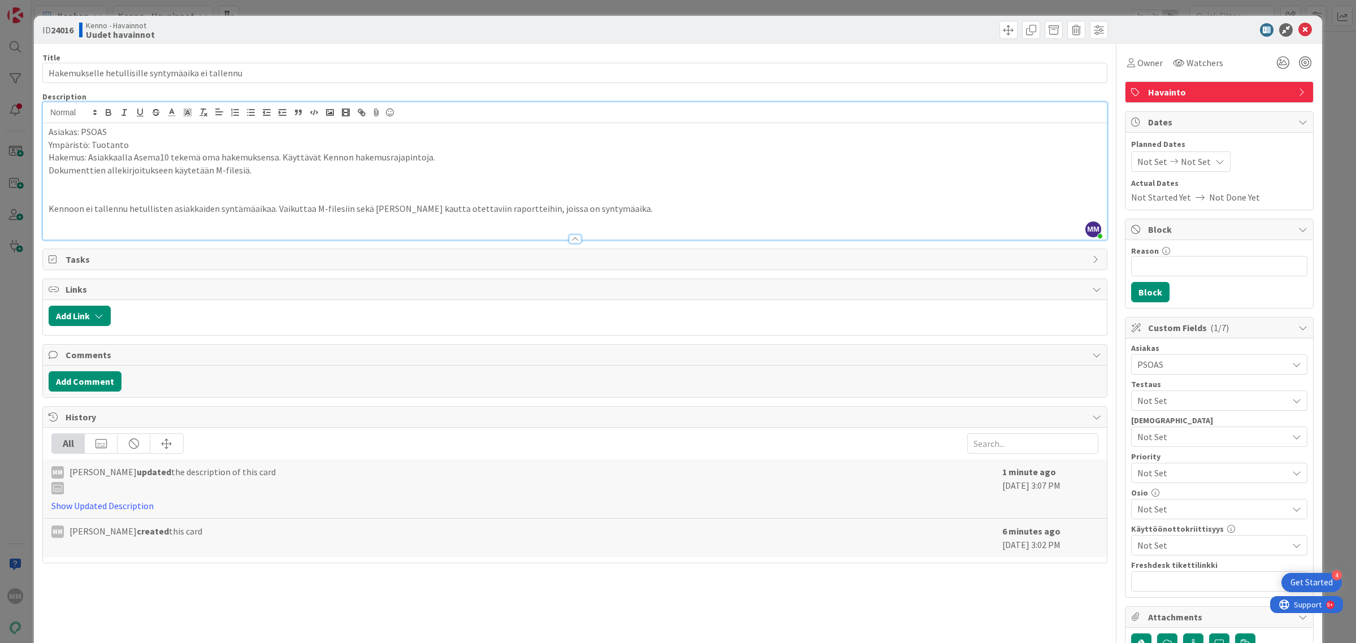
click at [606, 210] on p "Kennoon ei tallennu hetullisten asiakkaiden syntämäaikaa. Vaikuttaa M-filesiin …" at bounding box center [575, 208] width 1052 height 13
click at [351, 225] on p at bounding box center [575, 221] width 1052 height 13
click at [92, 212] on p "Kennoon ei tallennu hetullisten asiakkaiden syntämäaikaa. Vaikuttaa M-filesiin …" at bounding box center [575, 208] width 1052 height 13
click at [307, 206] on p "Kennoon ei ilmeisesti tallennu hetullisten asiakkaiden syntämäaikaa. Vaikuttaa …" at bounding box center [575, 208] width 1052 height 13
click at [768, 212] on p "Kennoon ei ilmeisesti tallennu hetullisten asiakkaiden syntämäaika. Hetuttomiss…" at bounding box center [575, 208] width 1052 height 13
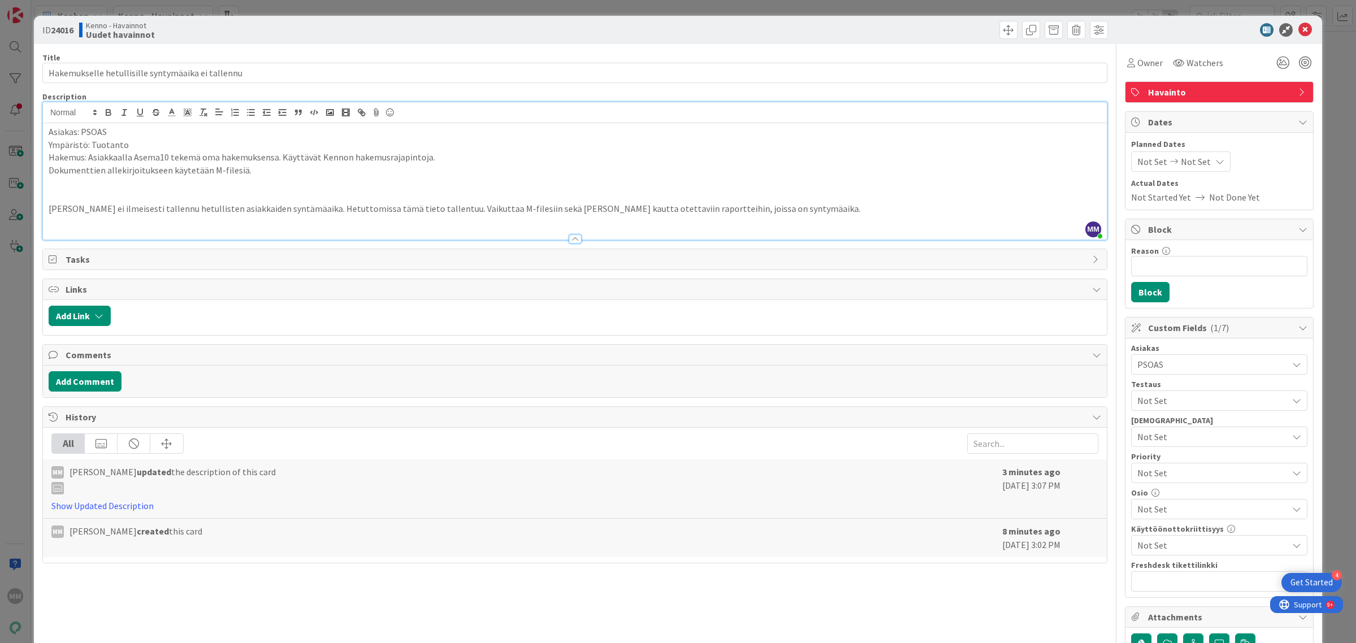
click at [128, 186] on p at bounding box center [575, 183] width 1052 height 13
click at [239, 173] on p "Dokumenttien allekirjoitukseen käytetään M-filesiä." at bounding box center [575, 170] width 1052 height 13
click at [97, 199] on p at bounding box center [575, 196] width 1052 height 13
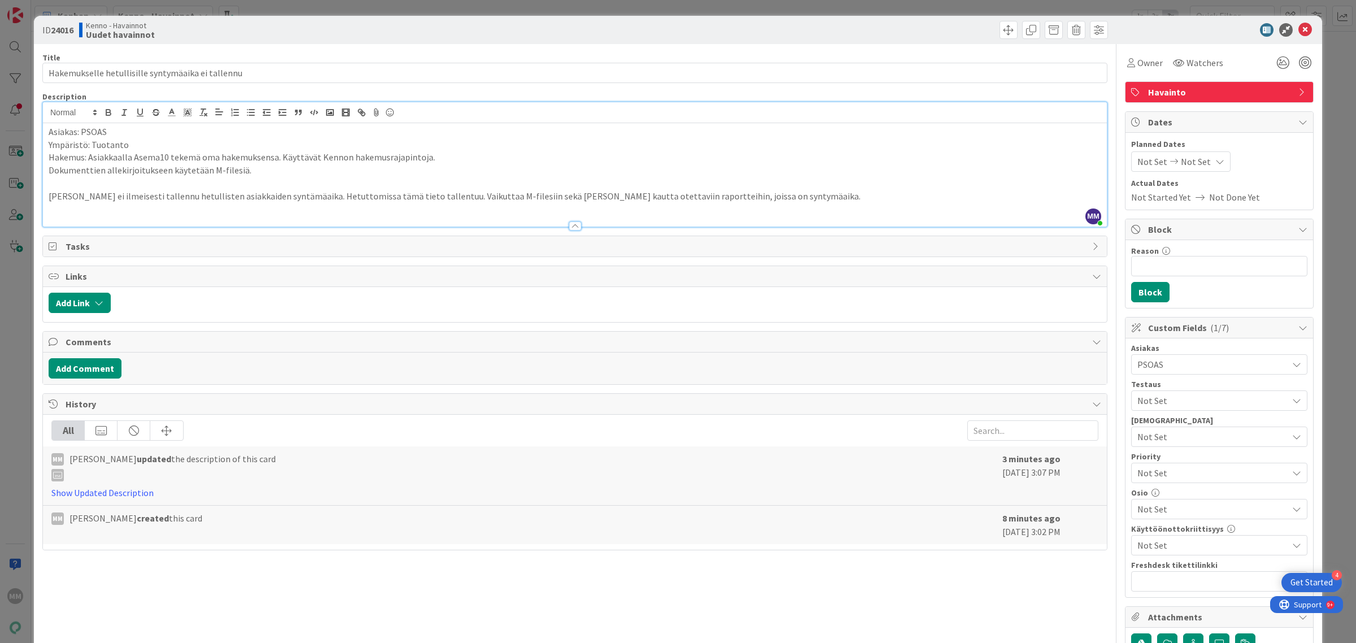
click at [138, 188] on p at bounding box center [575, 183] width 1052 height 13
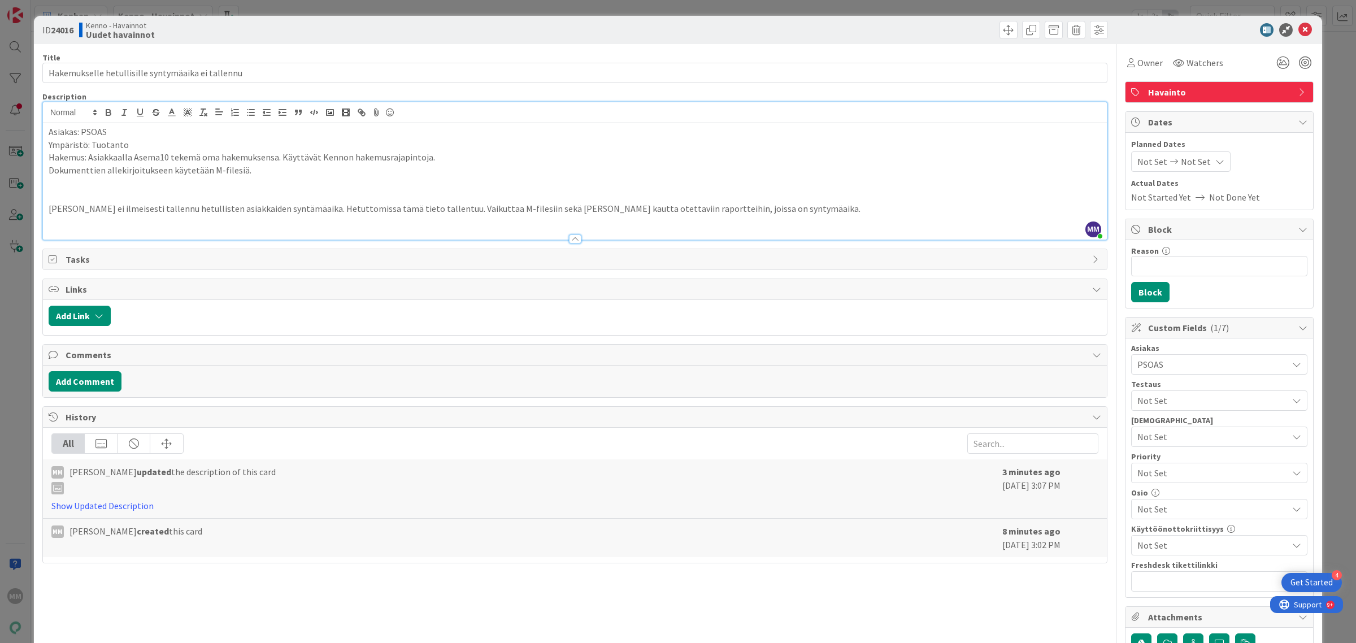
click at [68, 193] on p at bounding box center [575, 196] width 1052 height 13
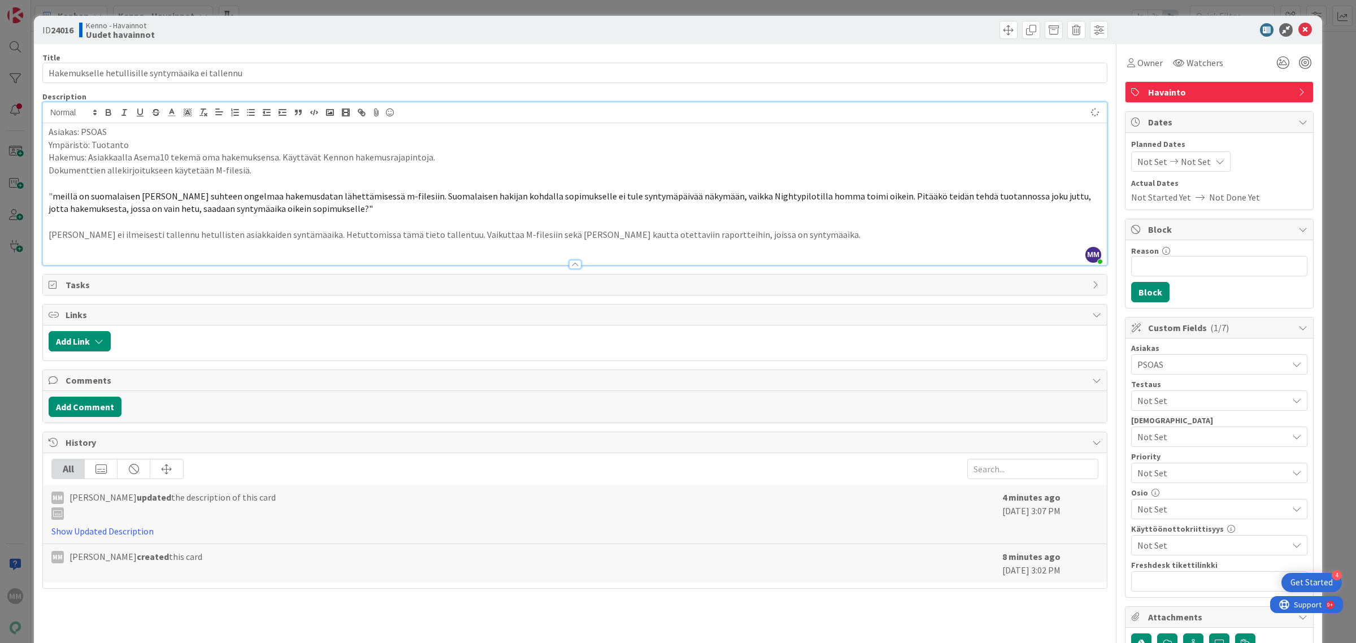
click at [53, 198] on span "meillä on suomalaisen hakijan hakemuksen suhteen ongelmaa hakemusdatan lähettäm…" at bounding box center [571, 202] width 1044 height 24
click at [545, 215] on p at bounding box center [575, 221] width 1052 height 13
click at [843, 227] on p at bounding box center [575, 221] width 1052 height 13
click at [302, 236] on p "Kennoon ei ilmeisesti tallennu hetullisten asiakkaiden syntämäaika. Hetuttomiss…" at bounding box center [575, 234] width 1052 height 13
click at [521, 218] on p at bounding box center [575, 221] width 1052 height 13
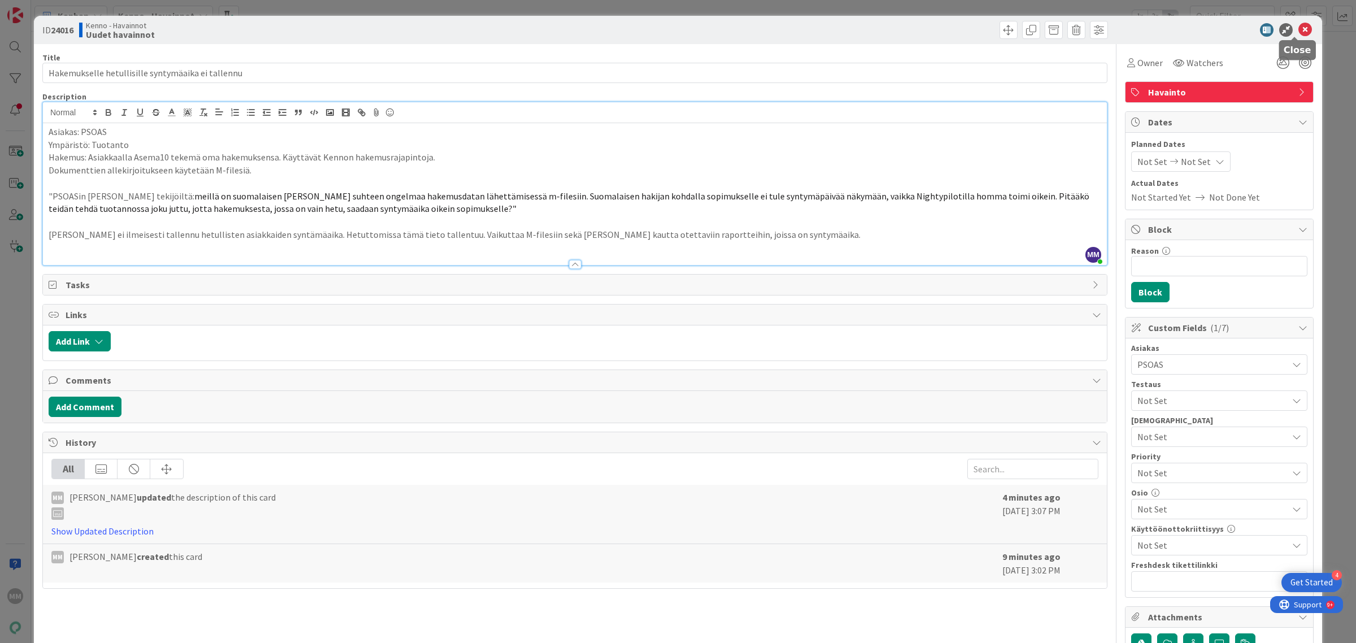
click at [1298, 32] on icon at bounding box center [1305, 30] width 14 height 14
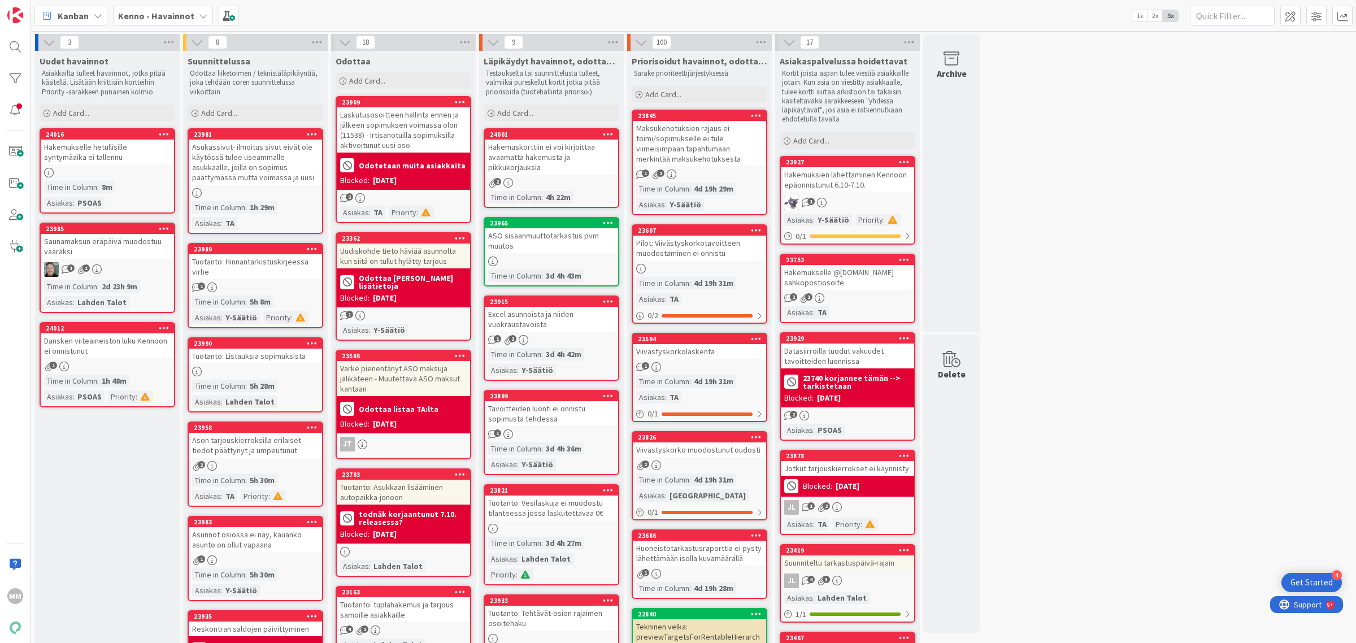
click at [130, 158] on div "Hakemukselle hetullisille syntymäaika ei tallennu" at bounding box center [107, 152] width 133 height 25
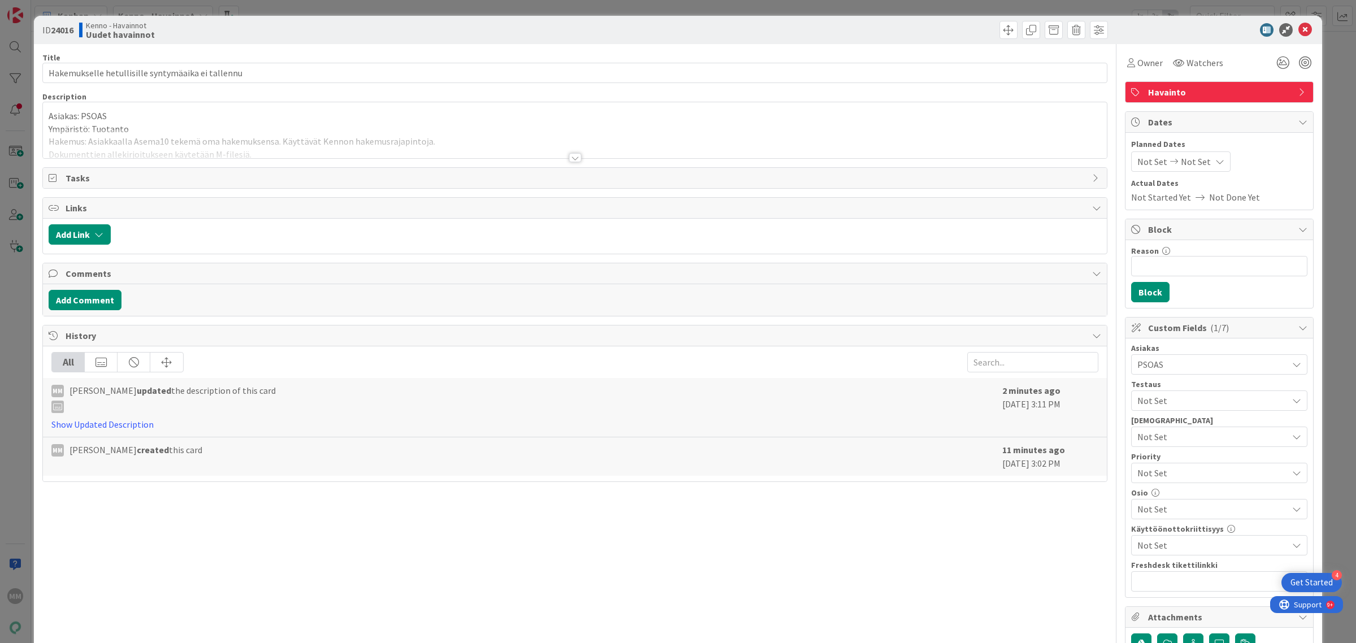
click at [572, 156] on div at bounding box center [575, 157] width 12 height 9
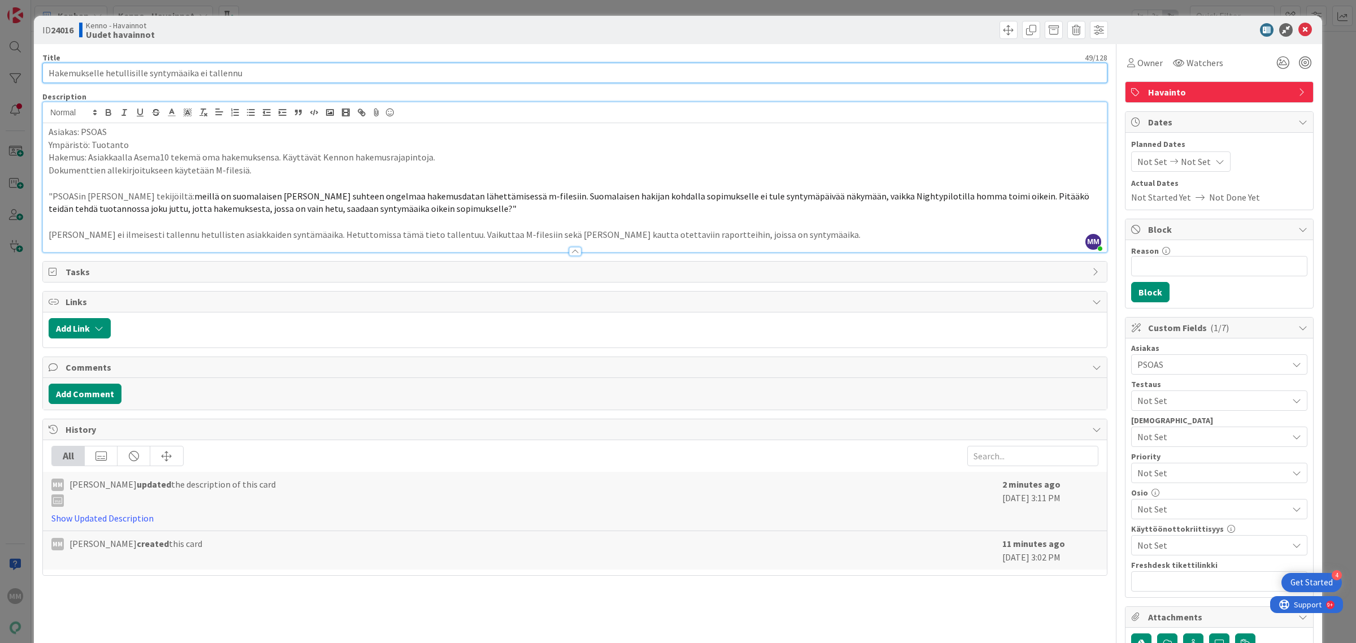
click at [102, 69] on input "Hakemukselle hetullisille syntymäaika ei tallennu" at bounding box center [574, 73] width 1065 height 20
click at [269, 76] on input "Hakemus - hetullisille syntymäaika ei tallennu" at bounding box center [574, 73] width 1065 height 20
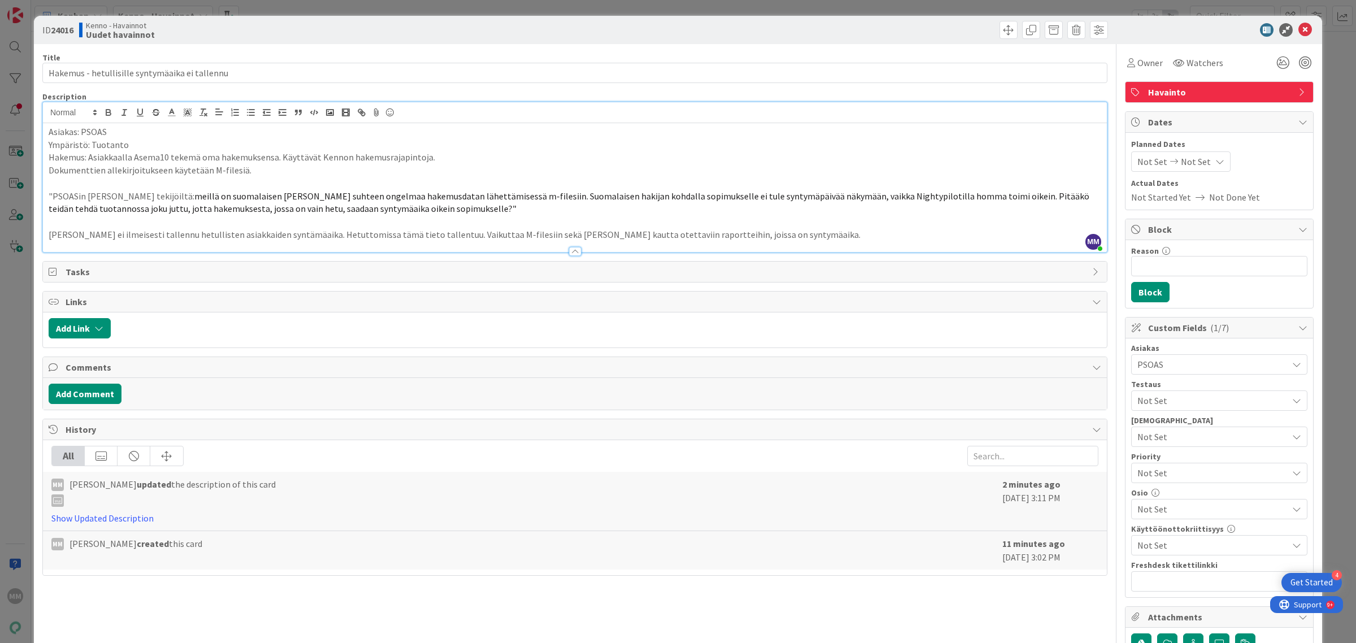
click at [157, 198] on p ""PSOASin hakemuksen tekijöiltä: meillä on suomalaisen hakijan hakemuksen suhtee…" at bounding box center [575, 202] width 1052 height 25
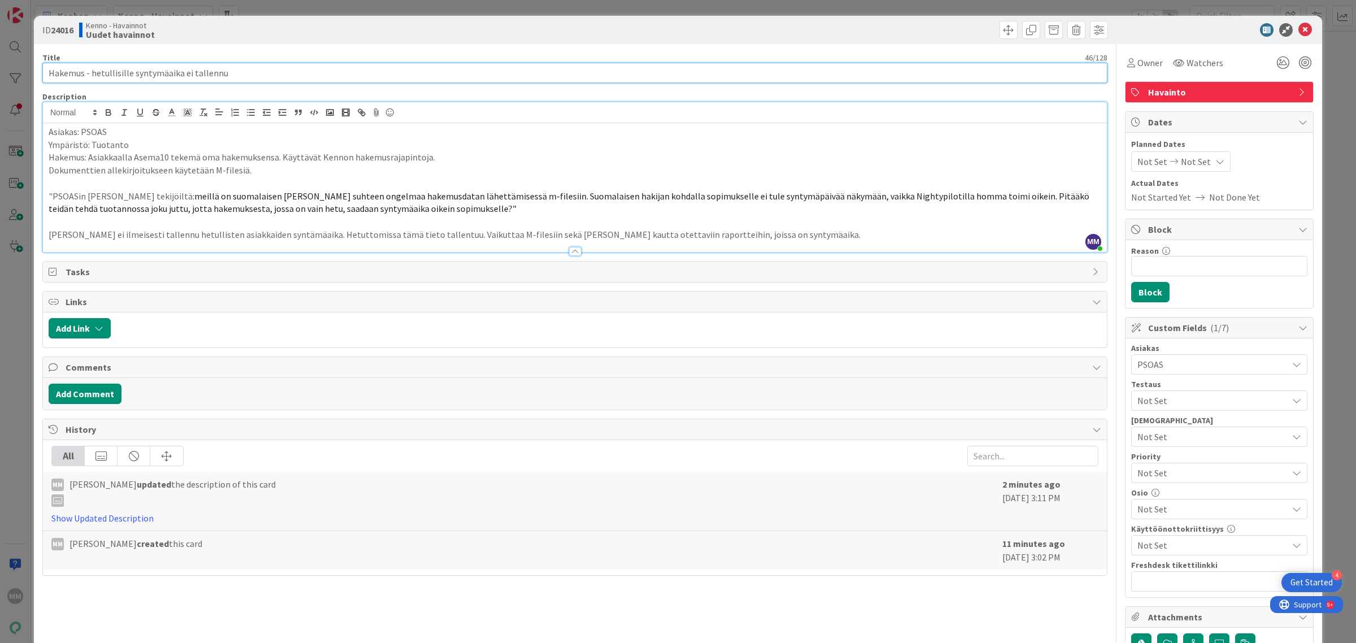
click at [229, 75] on input "Hakemus - hetullisille syntymäaika ei tallennu" at bounding box center [574, 73] width 1065 height 20
click at [84, 73] on input "Hakemus - hetullisille syntymäaika ei tallennu" at bounding box center [574, 73] width 1065 height 20
type input "Hakemus/sopimus - hetullisille syntymäaika ei tallennu"
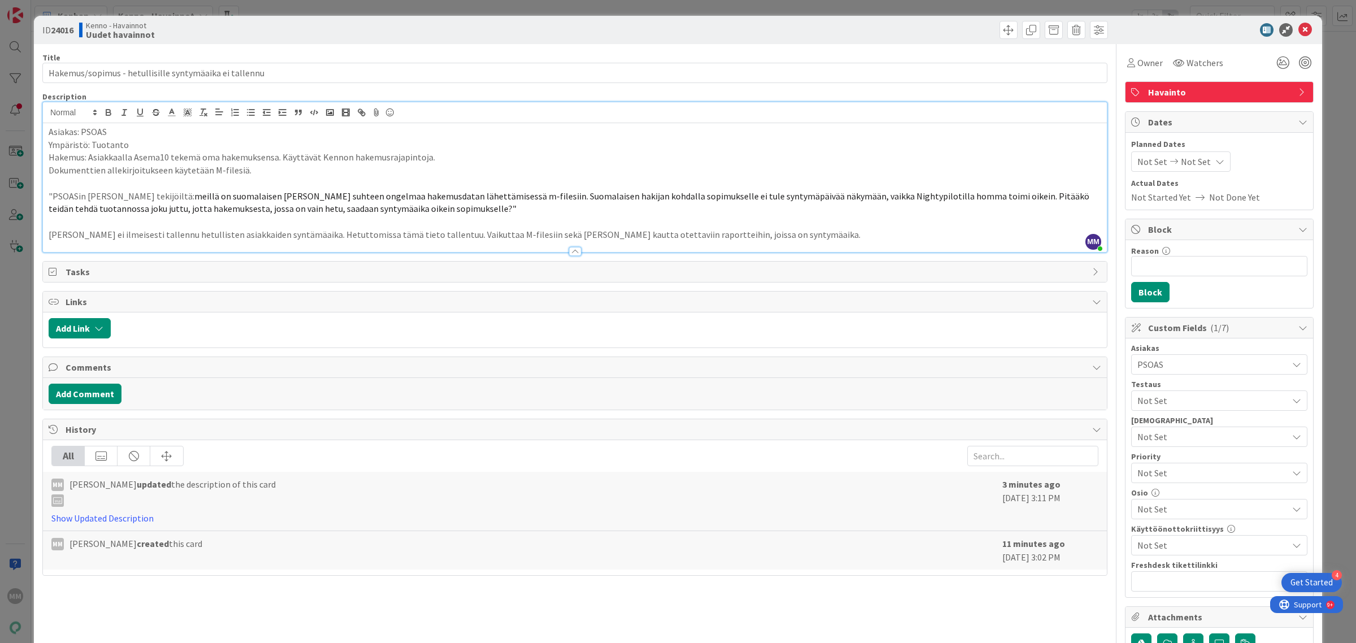
click at [301, 194] on span "meillä on suomalaisen hakijan hakemuksen suhteen ongelmaa hakemusdatan lähettäm…" at bounding box center [570, 202] width 1042 height 24
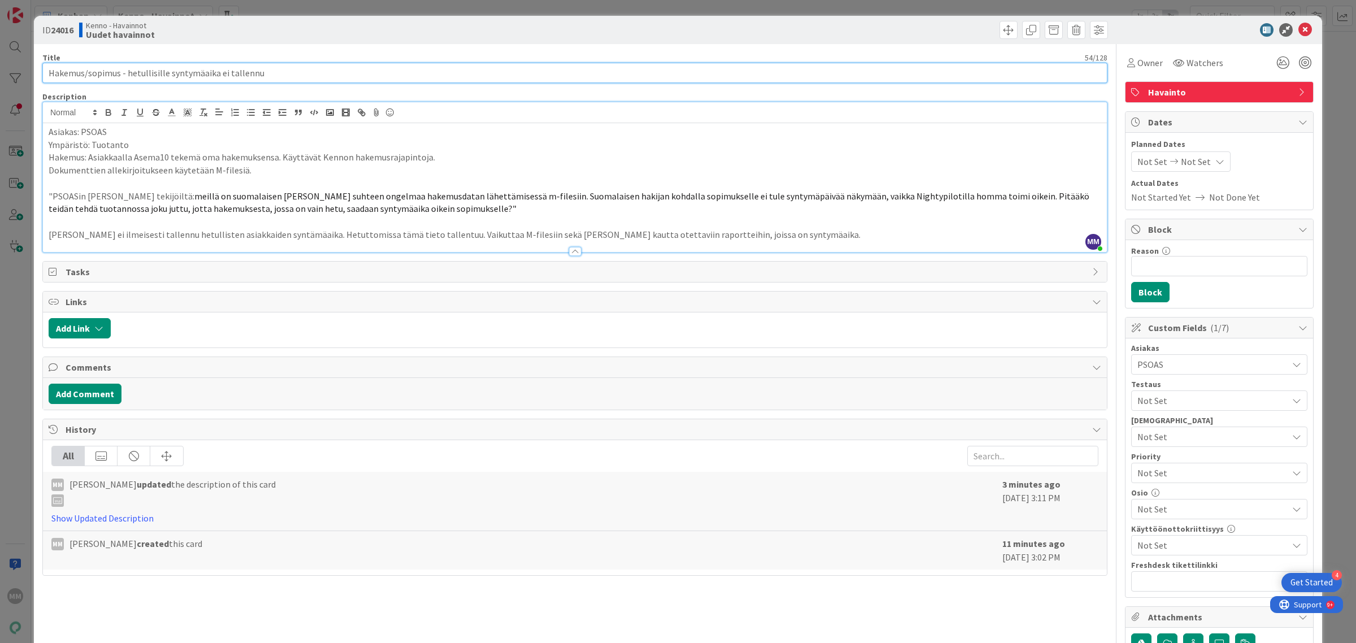
click at [269, 75] on input "Hakemus/sopimus - hetullisille syntymäaika ei tallennu" at bounding box center [574, 73] width 1065 height 20
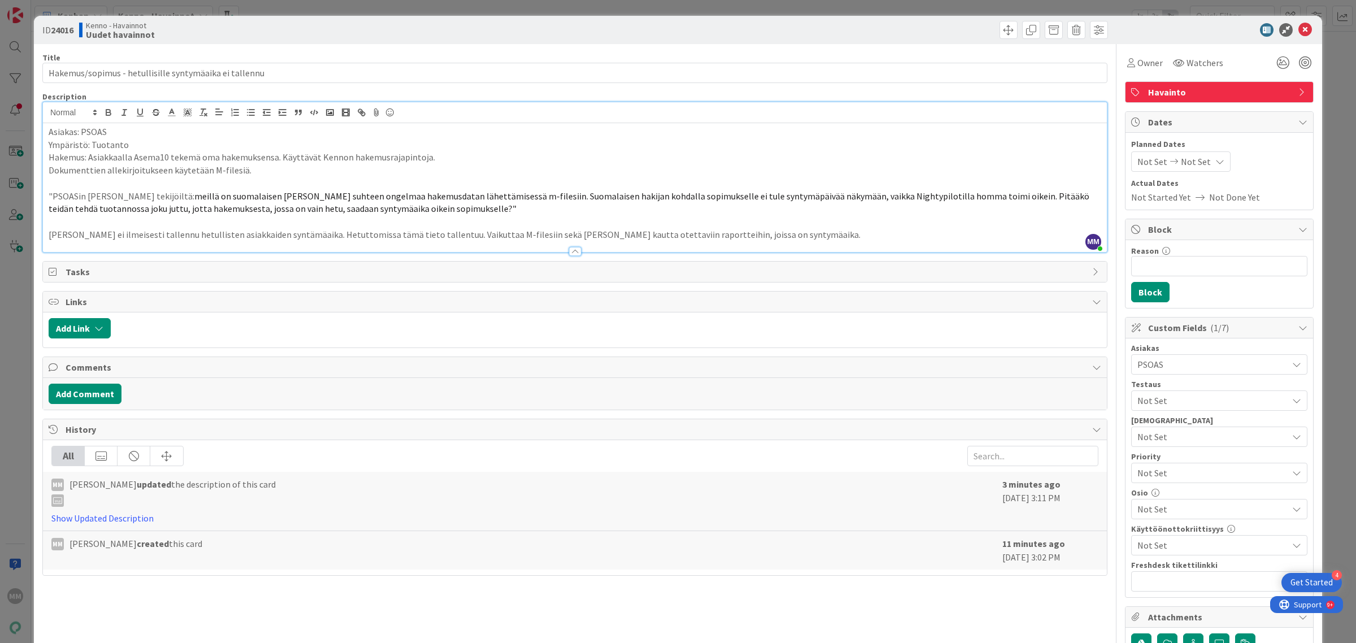
click at [272, 186] on p at bounding box center [575, 183] width 1052 height 13
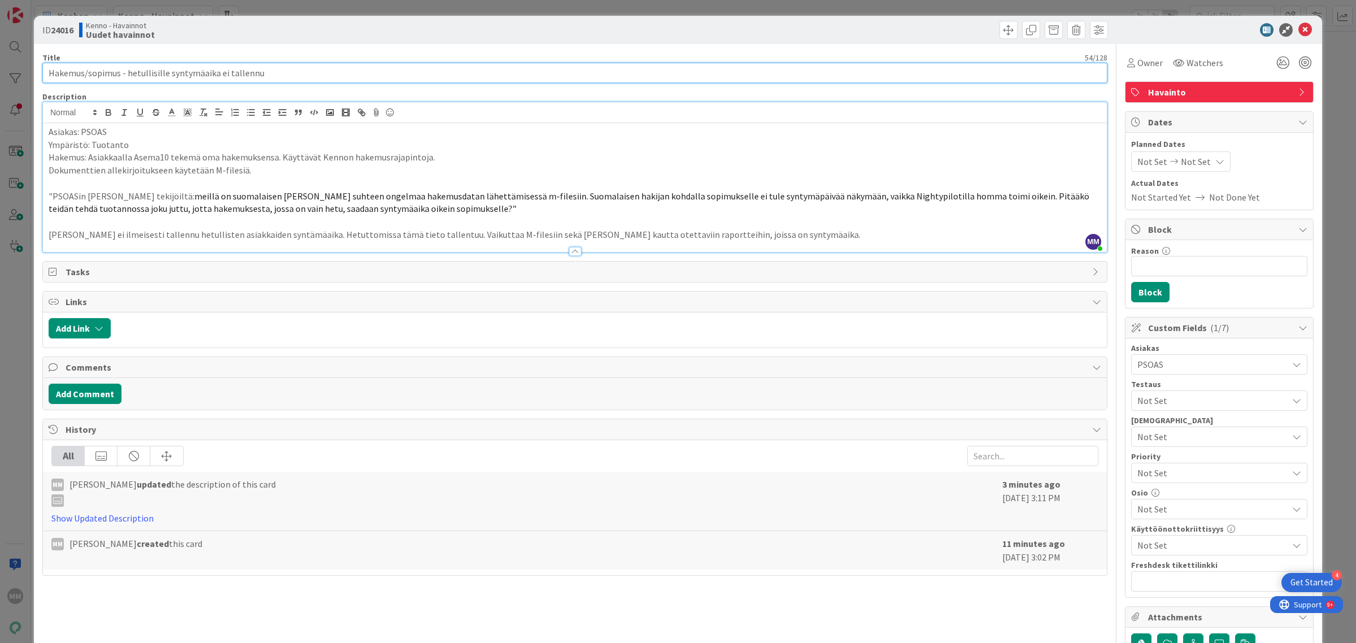
click at [268, 72] on input "Hakemus/sopimus - hetullisille syntymäaika ei tallennu" at bounding box center [574, 73] width 1065 height 20
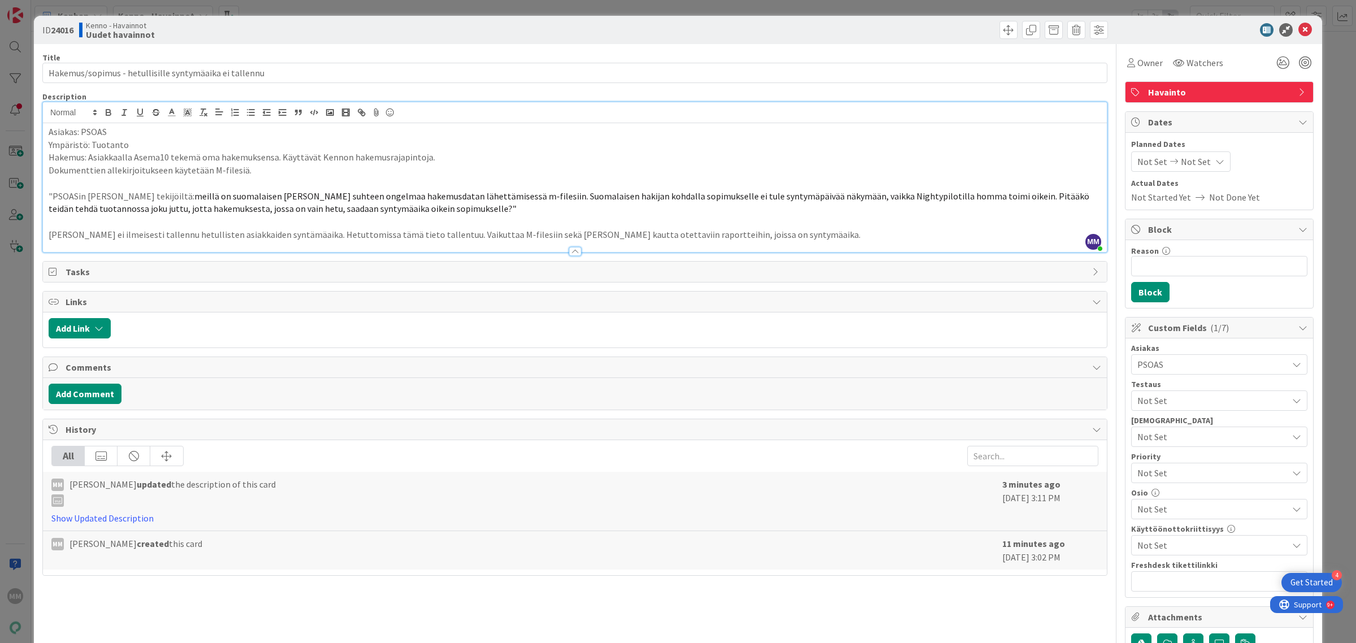
click at [767, 236] on p "Kennoon ei ilmeisesti tallennu hetullisten asiakkaiden syntämäaika. Hetuttomiss…" at bounding box center [575, 234] width 1052 height 13
click at [1298, 32] on icon at bounding box center [1305, 30] width 14 height 14
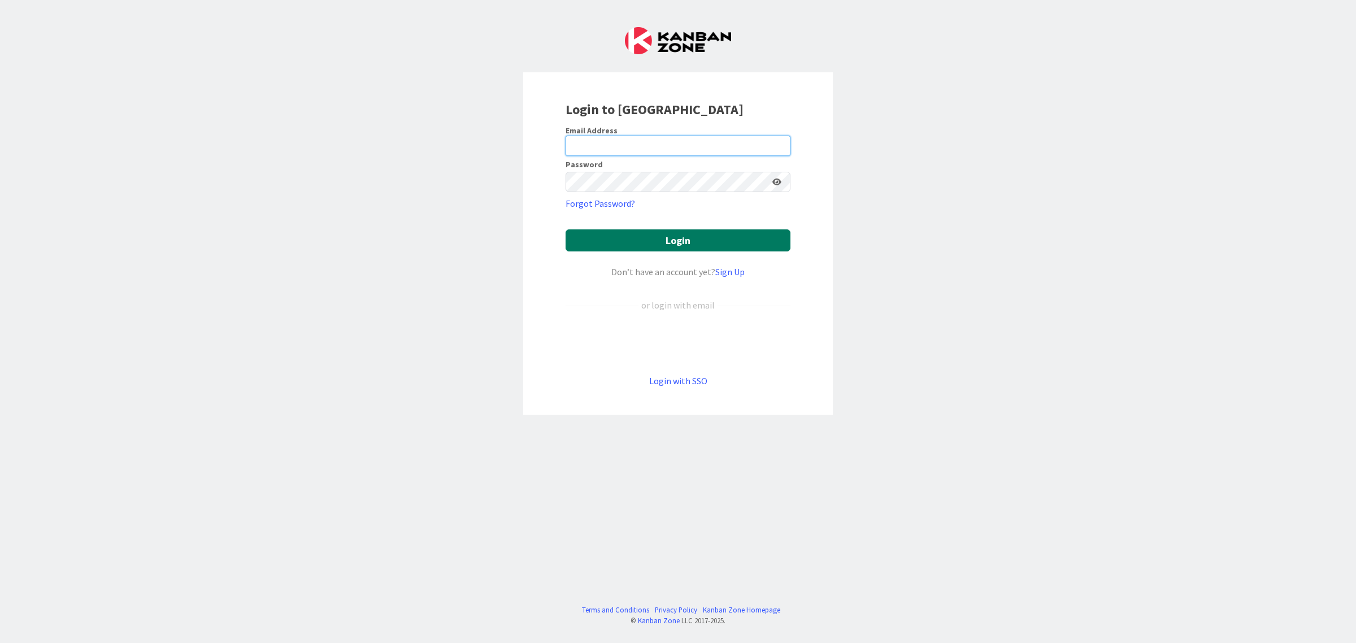
type input "minna.maatta@pandia.fi"
click at [705, 241] on button "Login" at bounding box center [677, 240] width 225 height 22
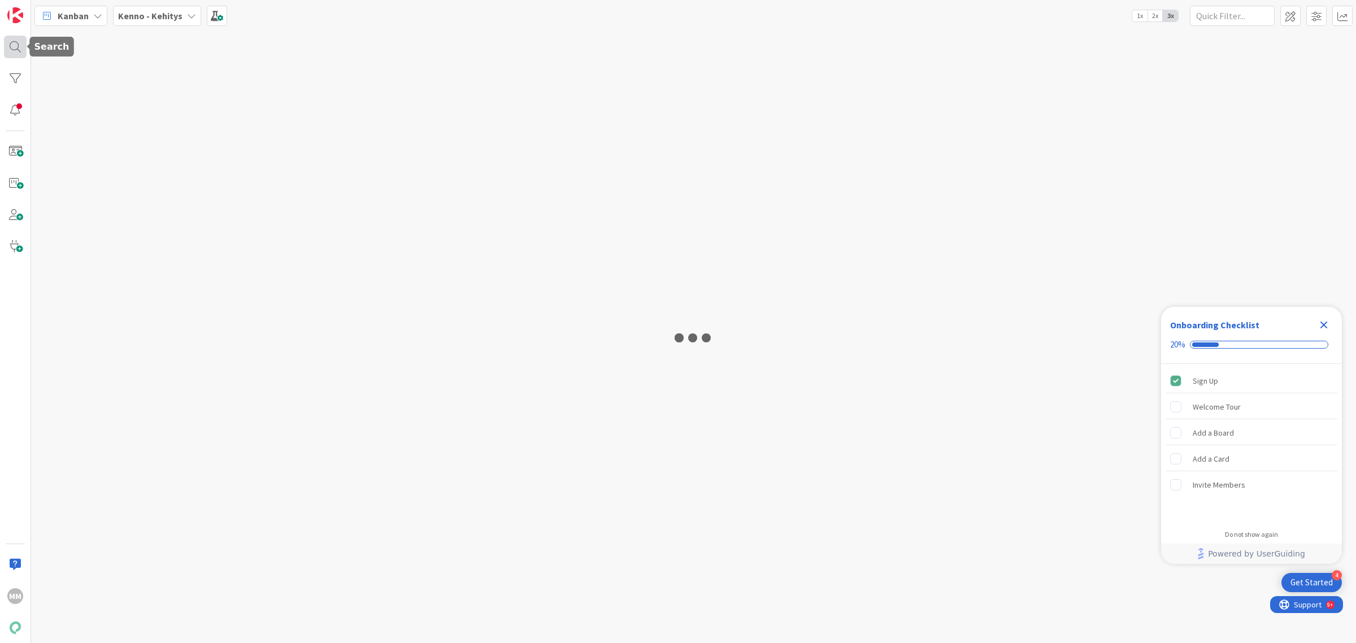
click at [15, 50] on div at bounding box center [15, 47] width 23 height 23
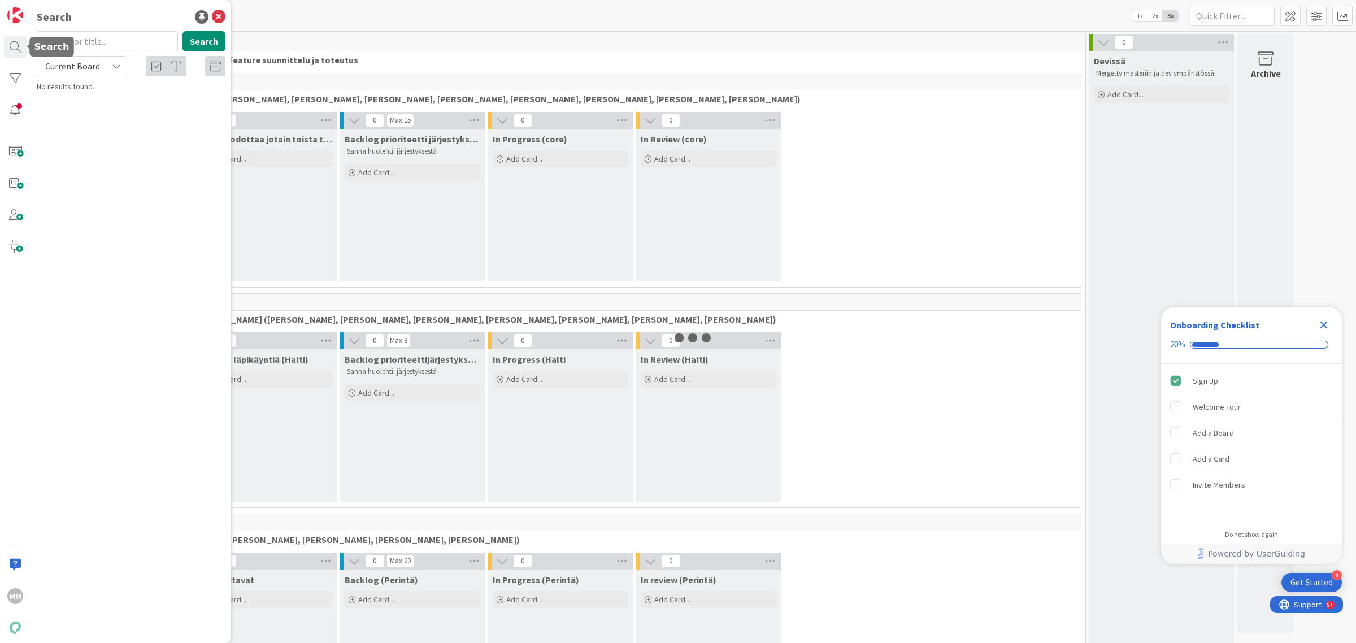
click at [95, 44] on input "text" at bounding box center [107, 41] width 141 height 20
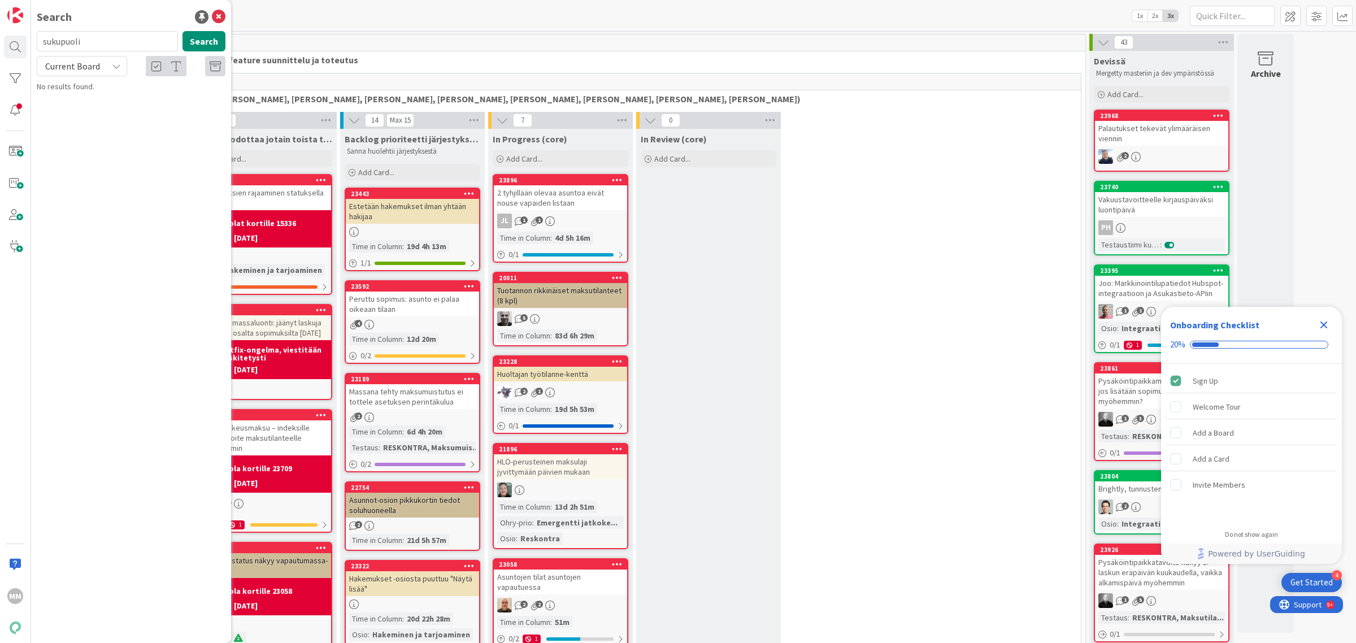
type input "sukupuoli"
click at [89, 67] on span "Current Board" at bounding box center [72, 65] width 55 height 11
click at [98, 119] on span "All Boards" at bounding box center [101, 112] width 117 height 17
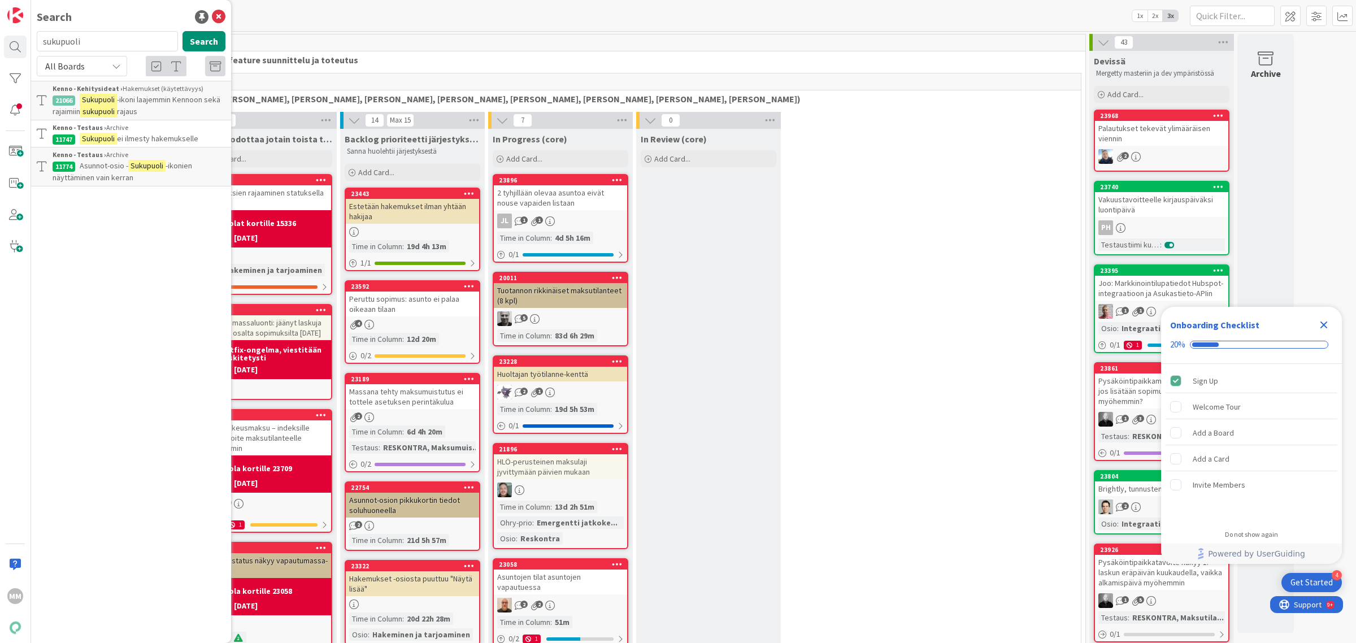
click at [189, 99] on span "-ikoni laajemmin Kennoon sekä rajaimiin" at bounding box center [137, 105] width 168 height 22
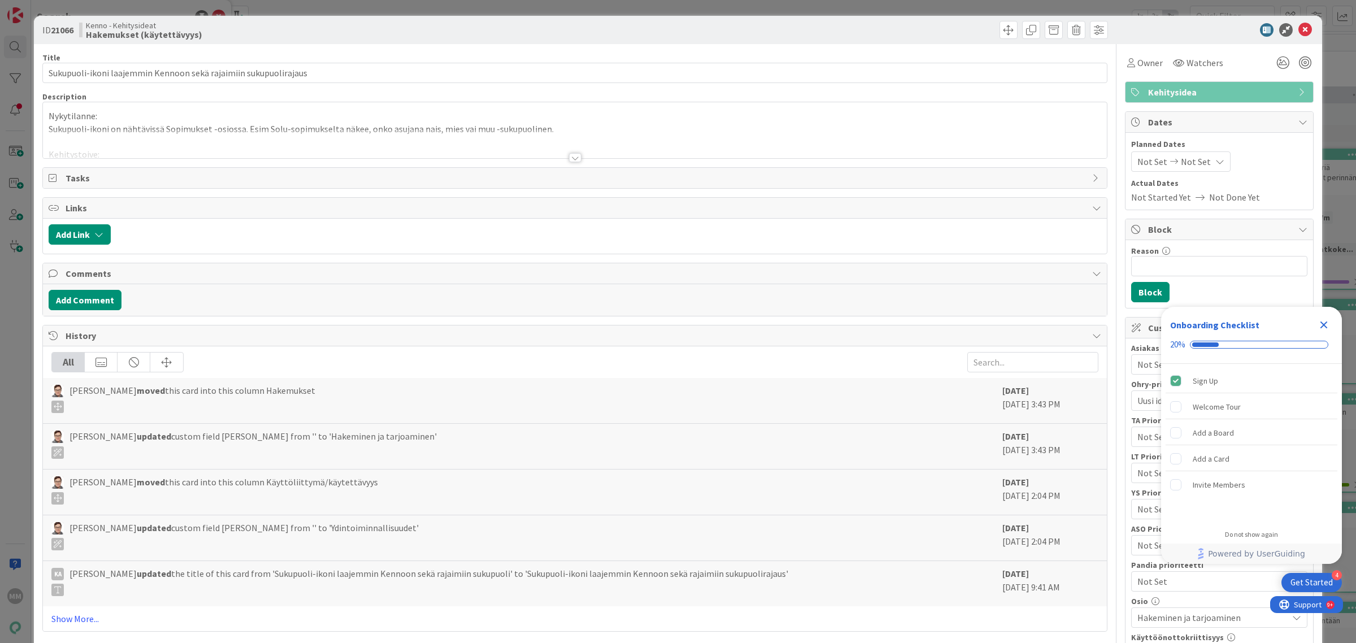
click at [569, 161] on div at bounding box center [575, 157] width 12 height 9
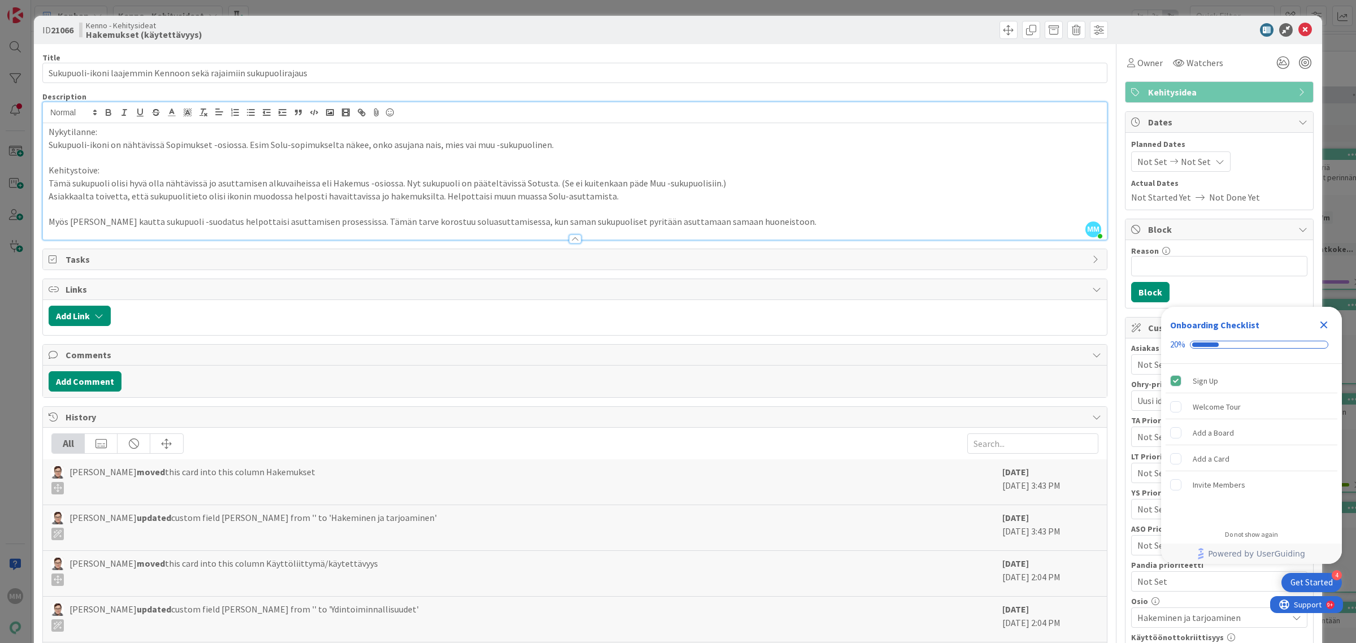
click at [1320, 323] on icon "Close Checklist" at bounding box center [1324, 325] width 14 height 14
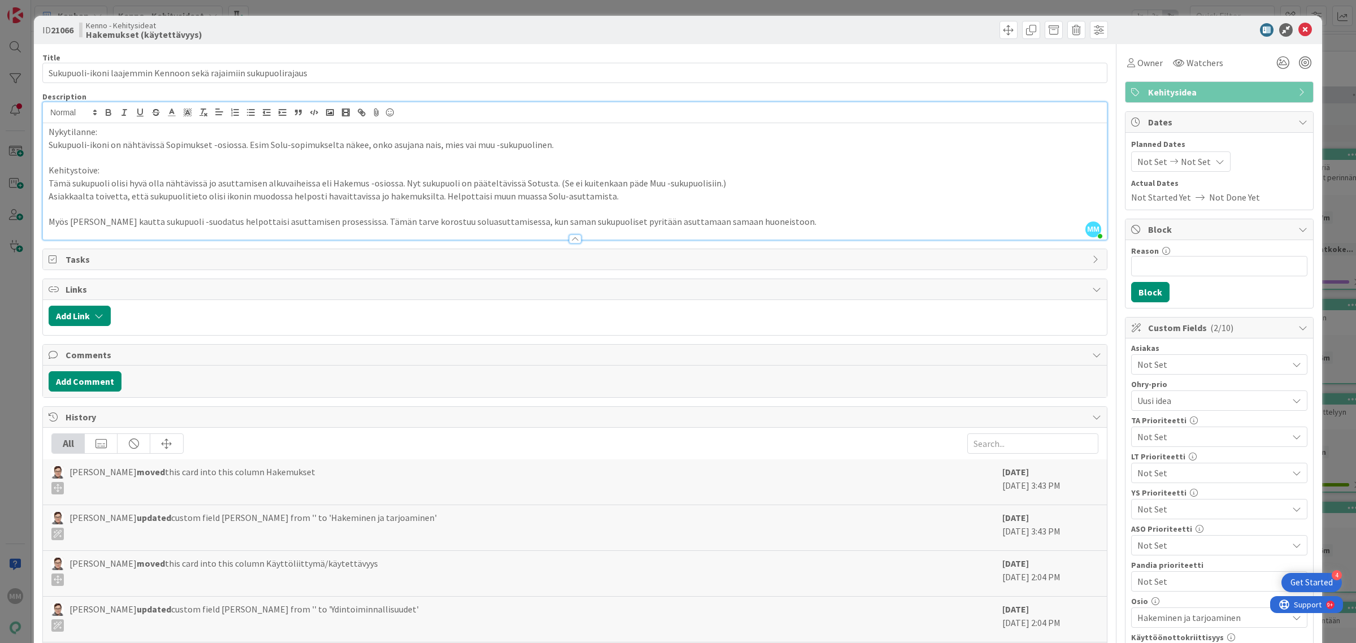
click at [1248, 370] on span "Not Set" at bounding box center [1212, 365] width 150 height 14
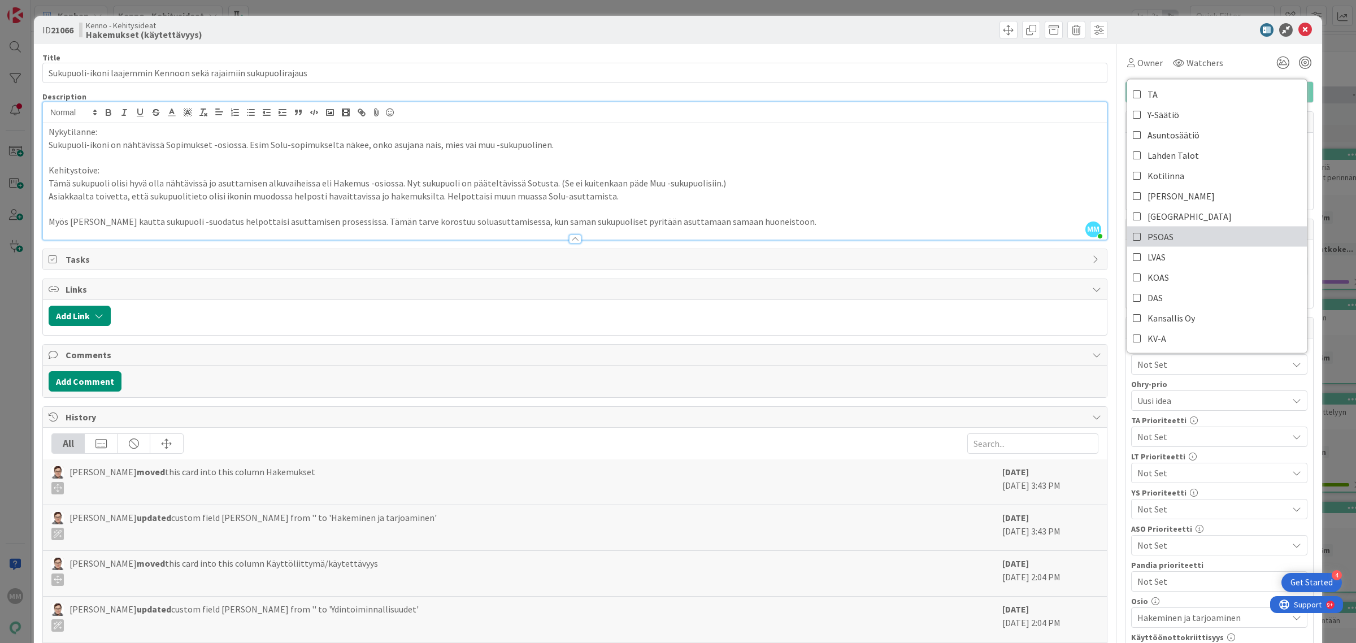
click at [1158, 236] on span "PSOAS" at bounding box center [1160, 236] width 26 height 17
click at [795, 224] on p "Myös Rajaimien kautta sukupuoli -suodatus helpottaisi asuttamisen prosessissa. …" at bounding box center [575, 221] width 1052 height 13
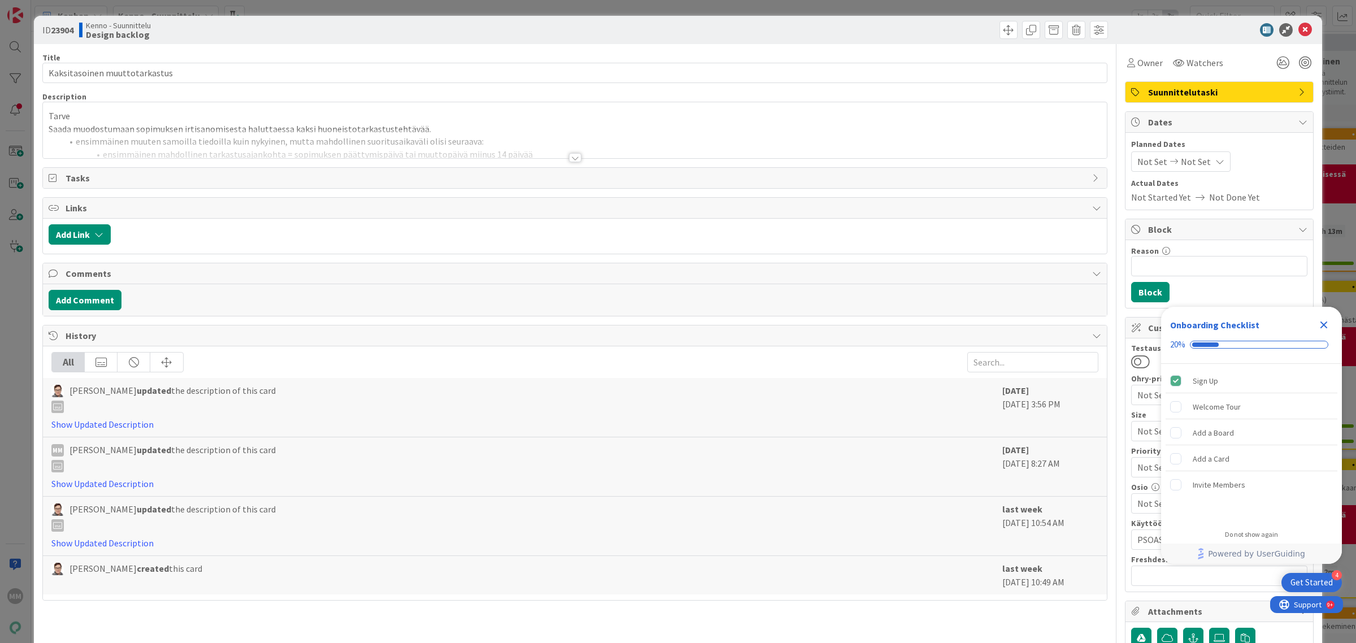
click at [569, 156] on div at bounding box center [575, 157] width 12 height 9
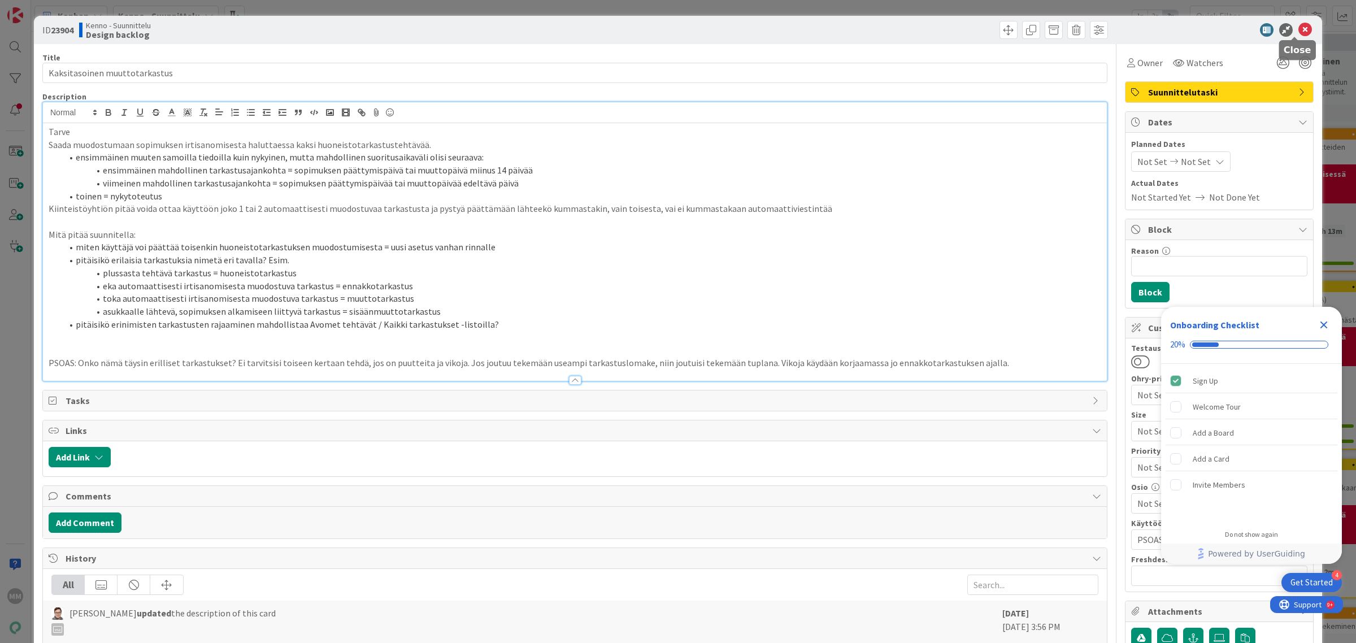
click at [1298, 29] on icon at bounding box center [1305, 30] width 14 height 14
